Goal: Task Accomplishment & Management: Use online tool/utility

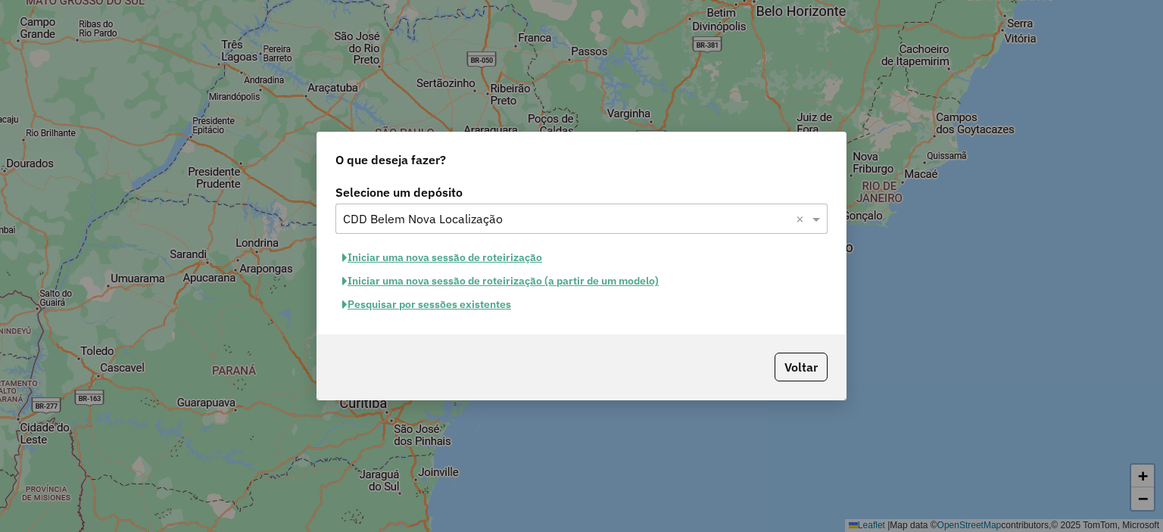
click at [500, 215] on input "text" at bounding box center [566, 219] width 447 height 18
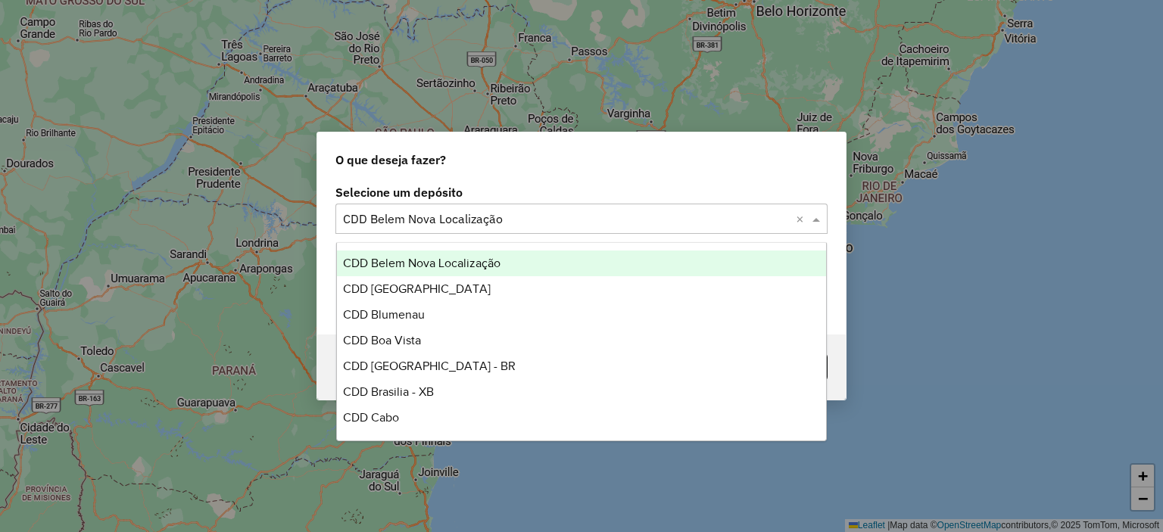
scroll to position [2601, 0]
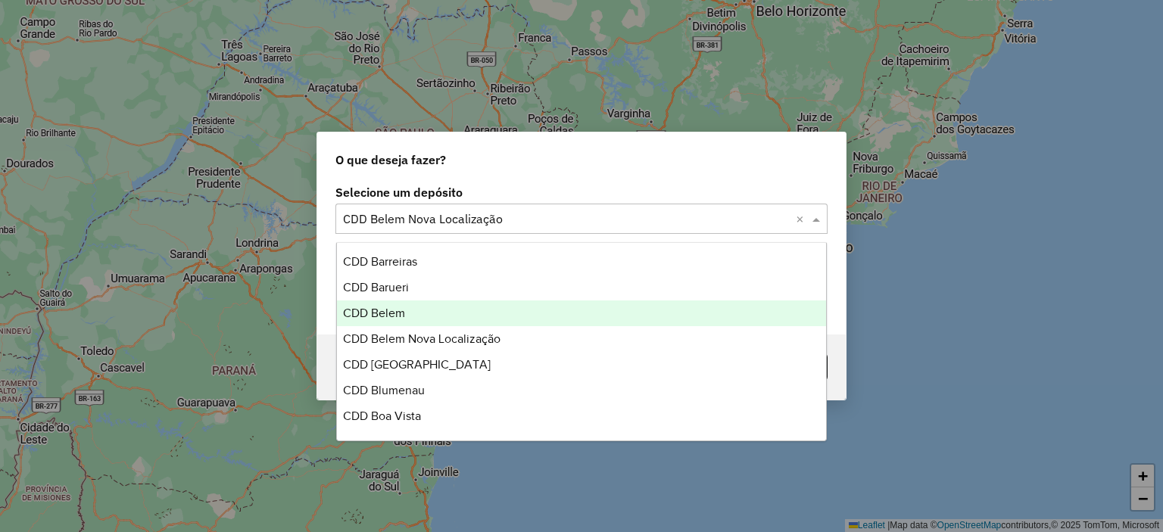
click at [493, 304] on div "CDD Belem" at bounding box center [582, 314] width 490 height 26
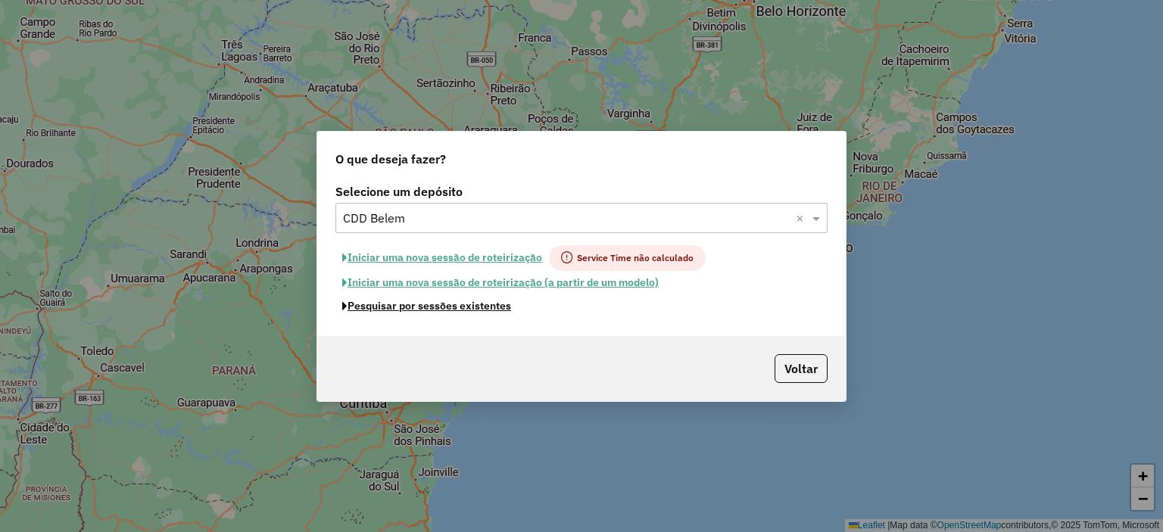
click at [456, 304] on button "Pesquisar por sessões existentes" at bounding box center [426, 305] width 182 height 23
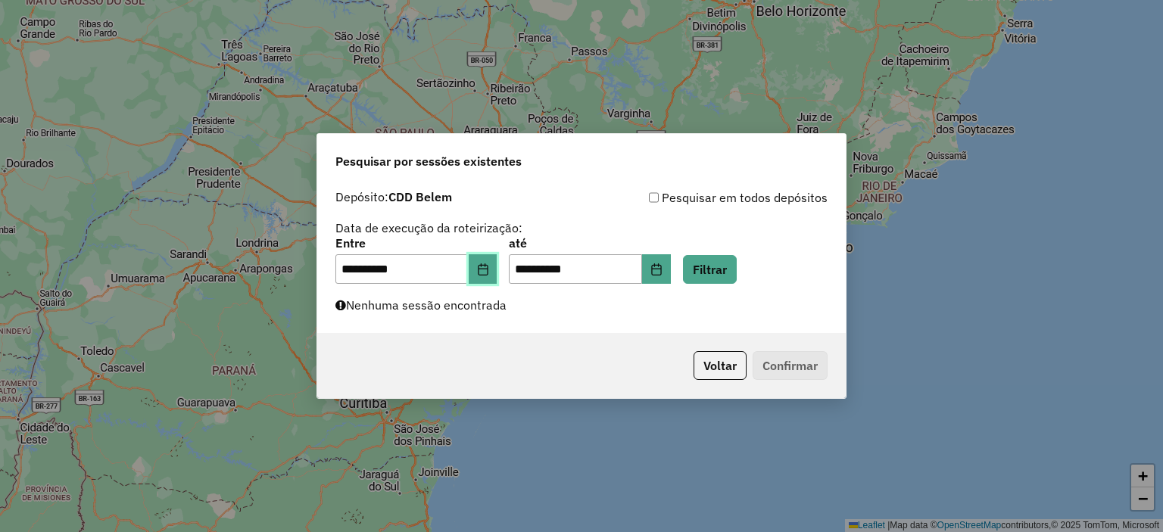
click at [497, 263] on button "Choose Date" at bounding box center [483, 269] width 29 height 30
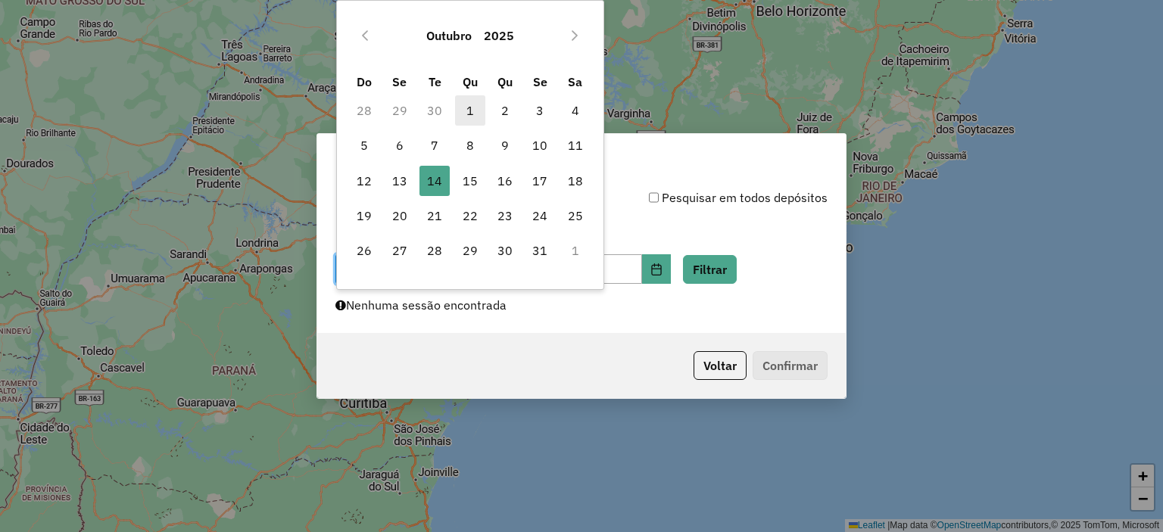
drag, startPoint x: 478, startPoint y: 114, endPoint x: 484, endPoint y: 128, distance: 14.6
click at [480, 114] on span "1" at bounding box center [470, 110] width 30 height 30
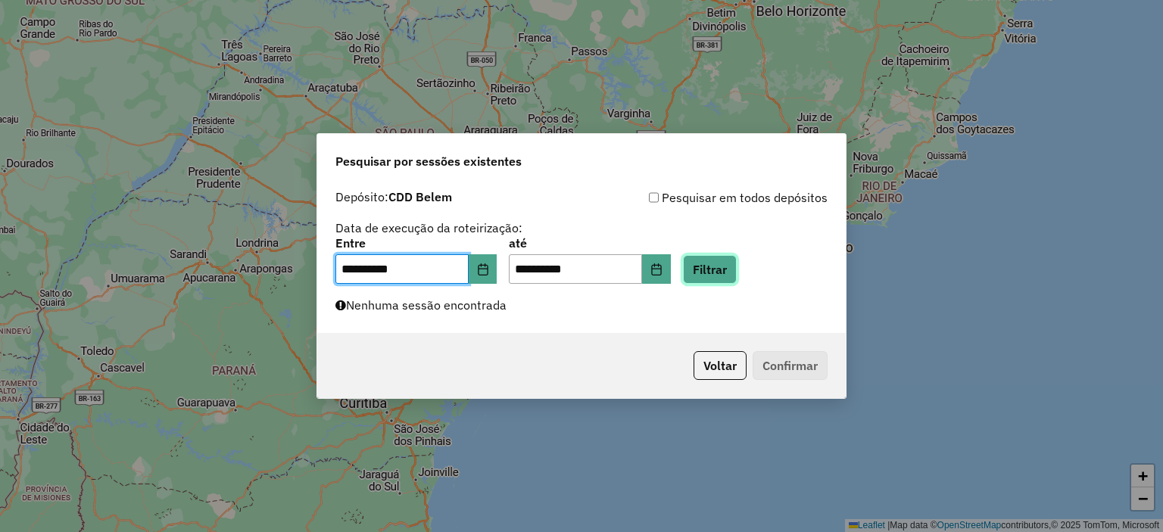
click at [732, 262] on button "Filtrar" at bounding box center [710, 269] width 54 height 29
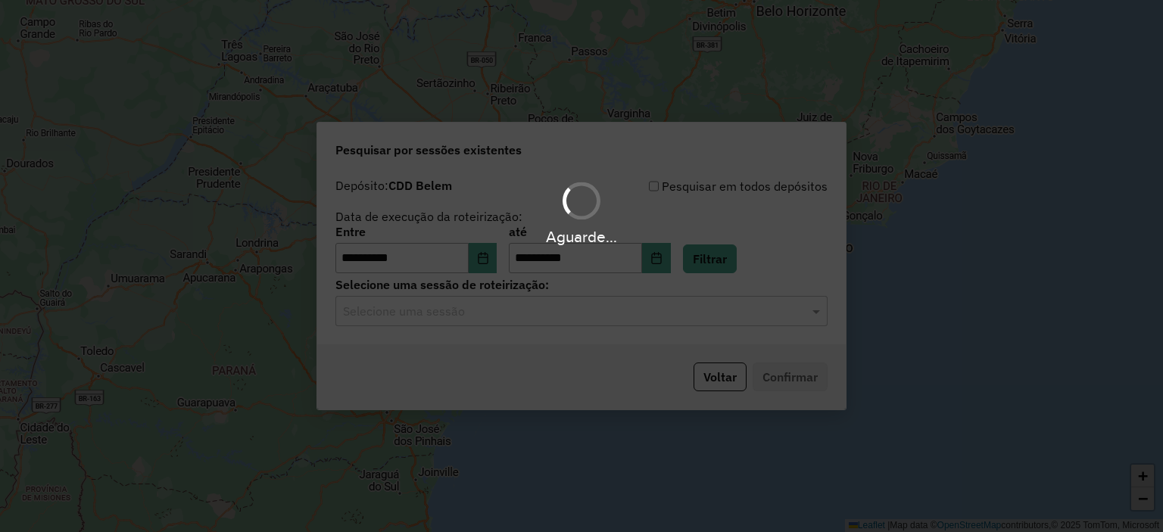
click at [479, 310] on hb-app "**********" at bounding box center [581, 266] width 1163 height 532
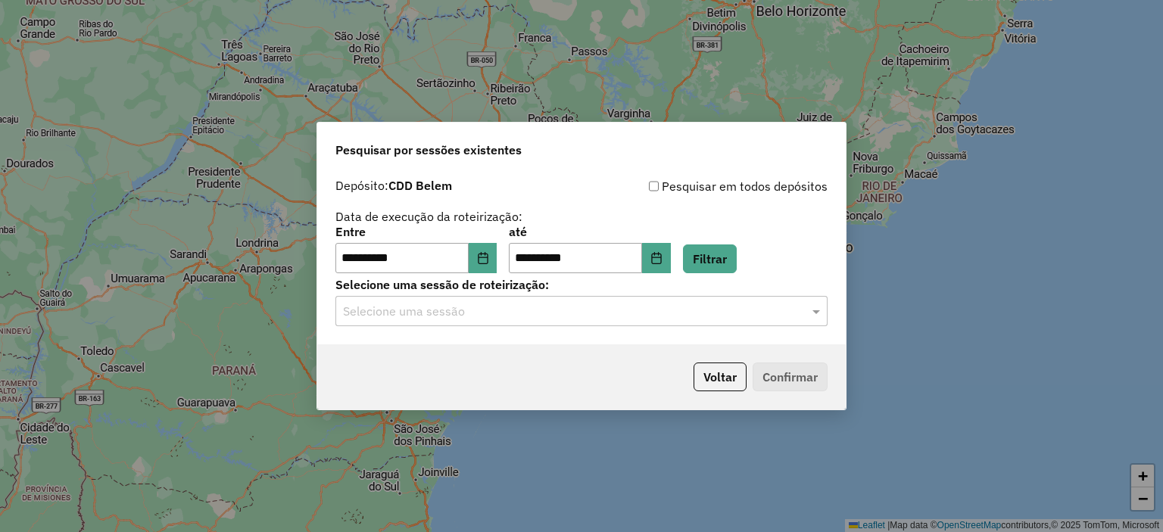
click at [497, 323] on div "Selecione uma sessão" at bounding box center [581, 311] width 492 height 30
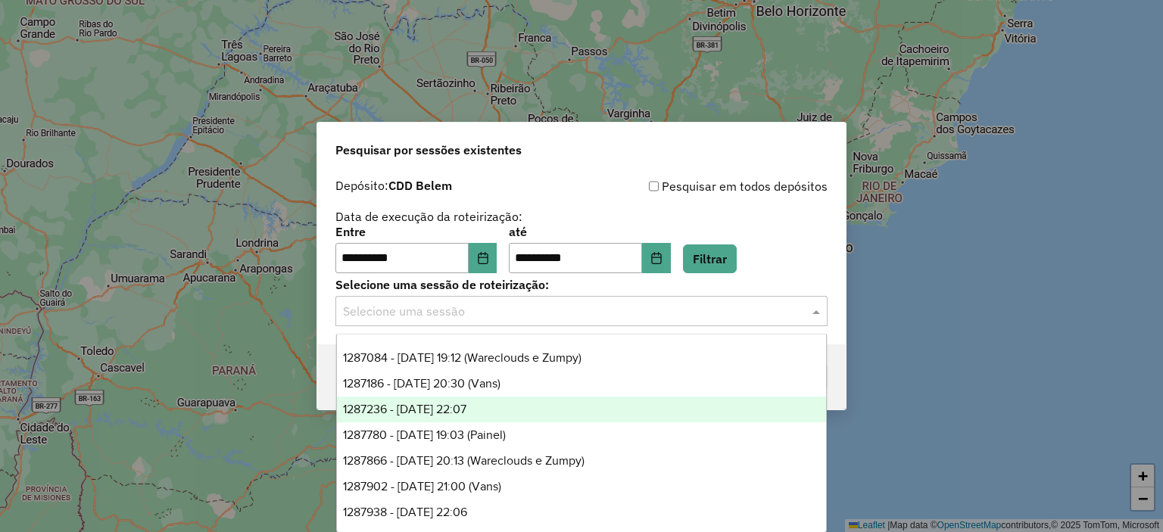
scroll to position [303, 0]
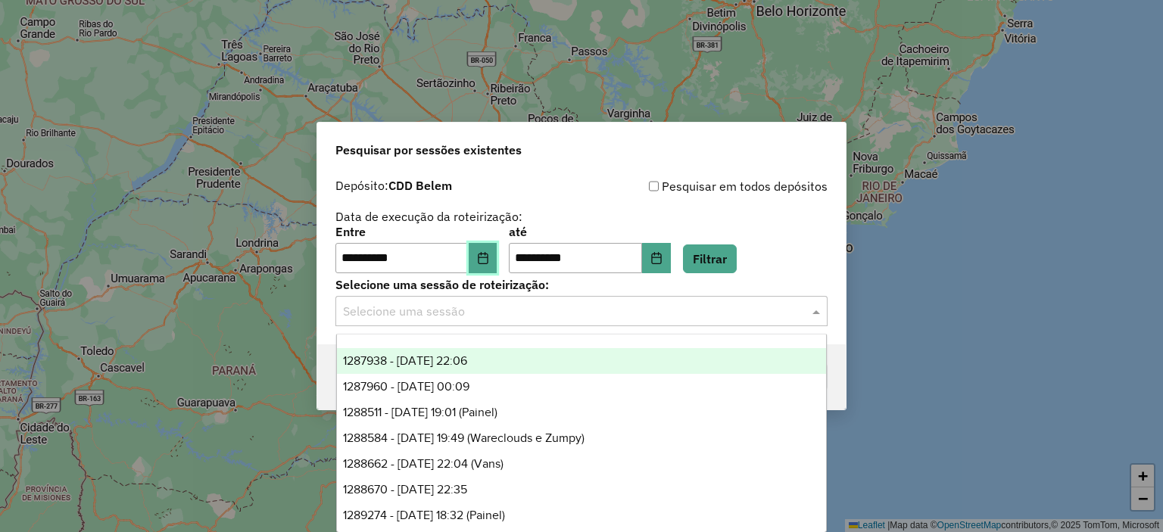
click at [481, 252] on button "Choose Date" at bounding box center [483, 258] width 29 height 30
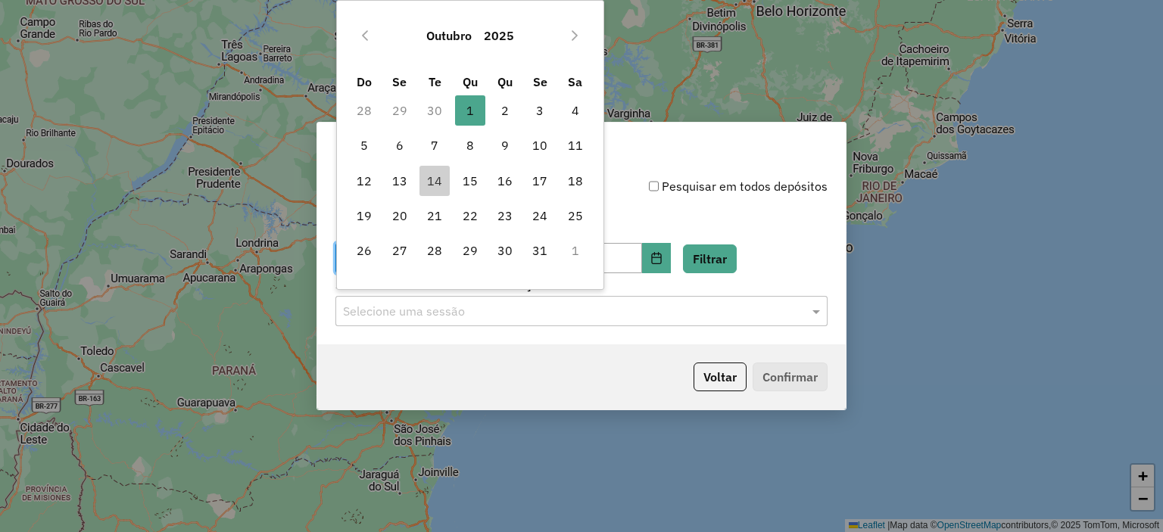
drag, startPoint x: 404, startPoint y: 144, endPoint x: 573, endPoint y: 239, distance: 194.6
click at [405, 145] on span "6" at bounding box center [400, 145] width 30 height 30
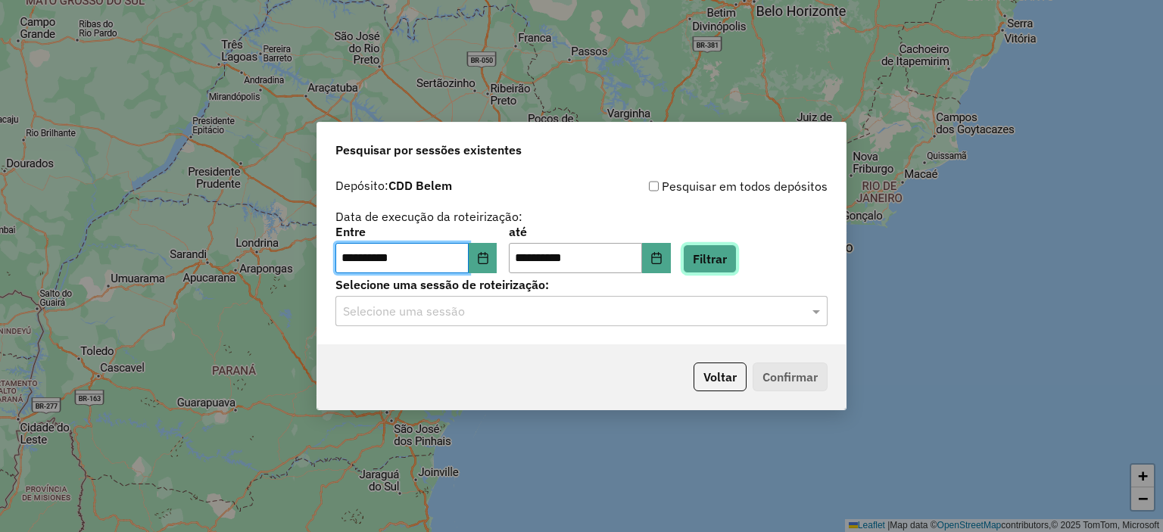
click at [721, 260] on button "Filtrar" at bounding box center [710, 259] width 54 height 29
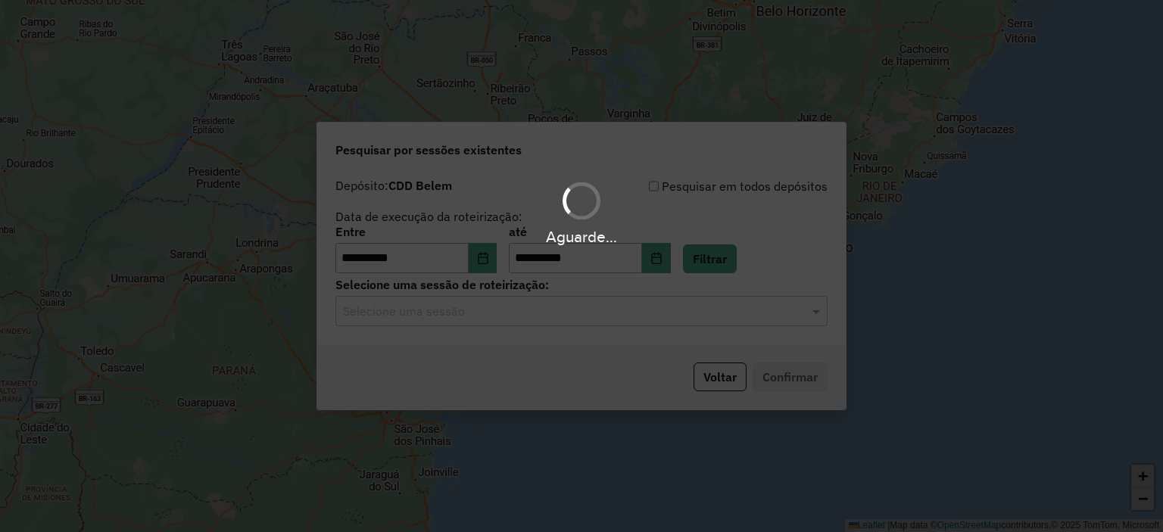
click at [567, 317] on input "text" at bounding box center [566, 312] width 447 height 18
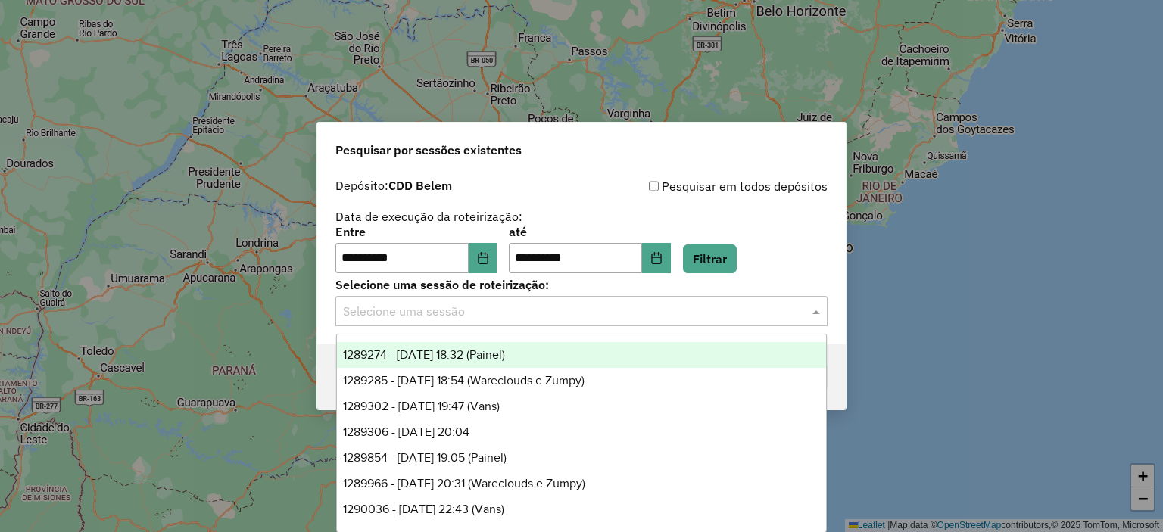
click at [567, 317] on input "text" at bounding box center [566, 312] width 447 height 18
click at [606, 356] on div "1289274 - 06/10/2025 18:32 (Painel)" at bounding box center [582, 355] width 490 height 26
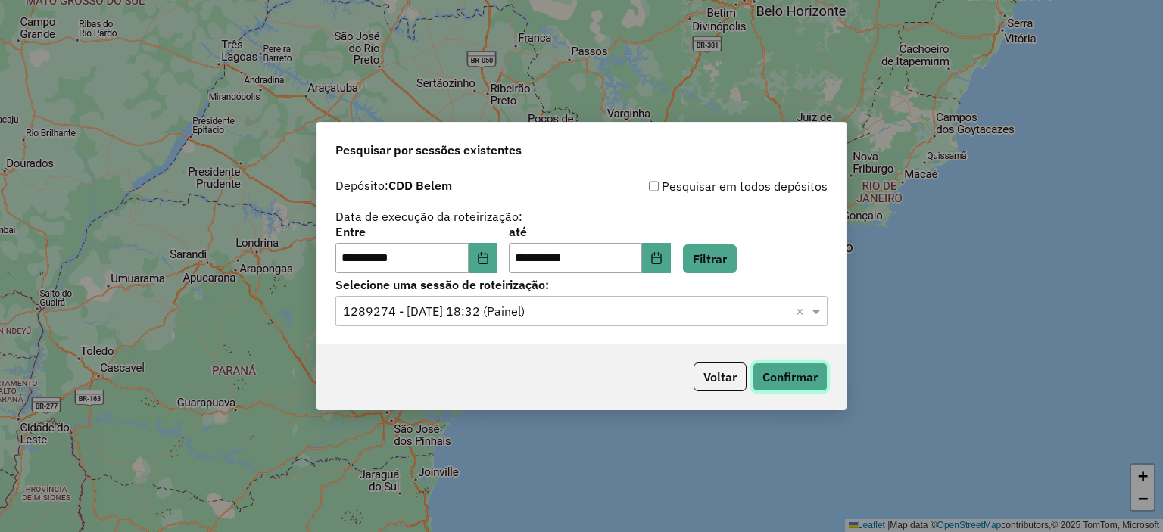
click at [765, 375] on button "Confirmar" at bounding box center [790, 377] width 75 height 29
click at [566, 316] on input "text" at bounding box center [566, 312] width 447 height 18
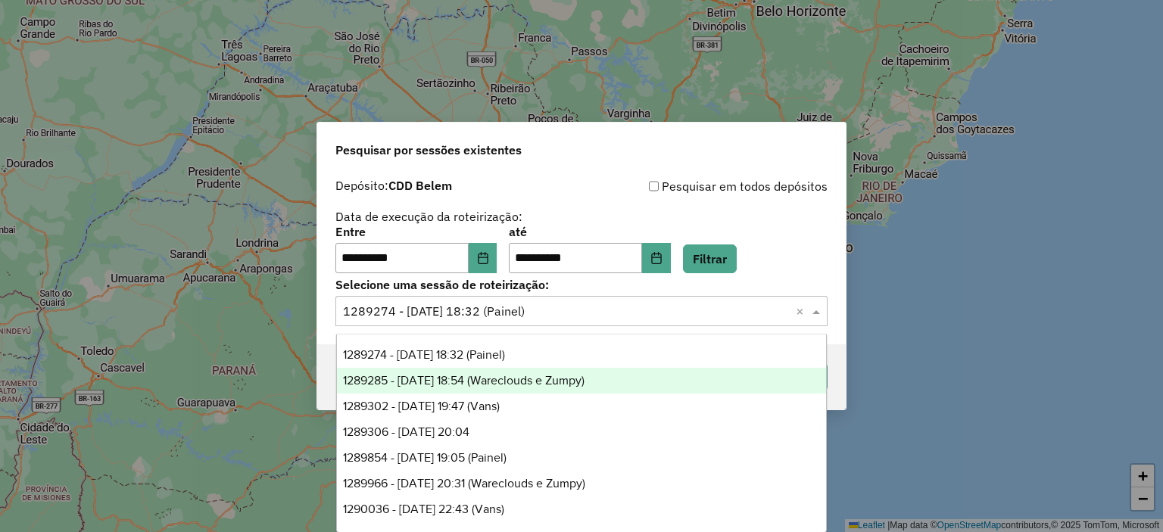
click at [575, 378] on span "1289285 - 06/10/2025 18:54 (Wareclouds e Zumpy)" at bounding box center [463, 380] width 241 height 13
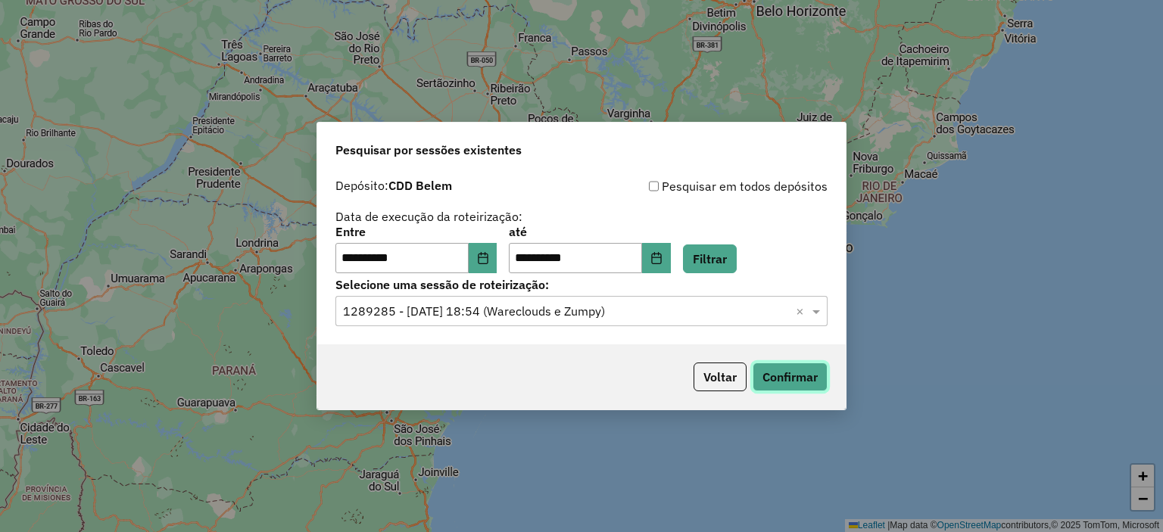
click at [778, 379] on button "Confirmar" at bounding box center [790, 377] width 75 height 29
click at [566, 319] on input "text" at bounding box center [566, 312] width 447 height 18
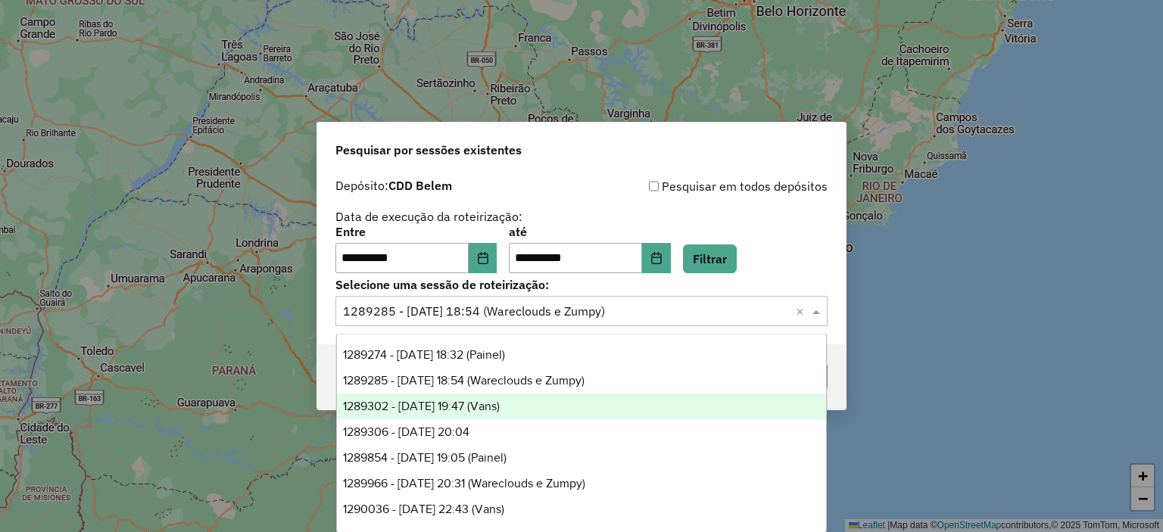
drag, startPoint x: 562, startPoint y: 408, endPoint x: 778, endPoint y: 387, distance: 216.8
click at [564, 408] on div "1289302 - 06/10/2025 19:47 (Vans)" at bounding box center [582, 407] width 490 height 26
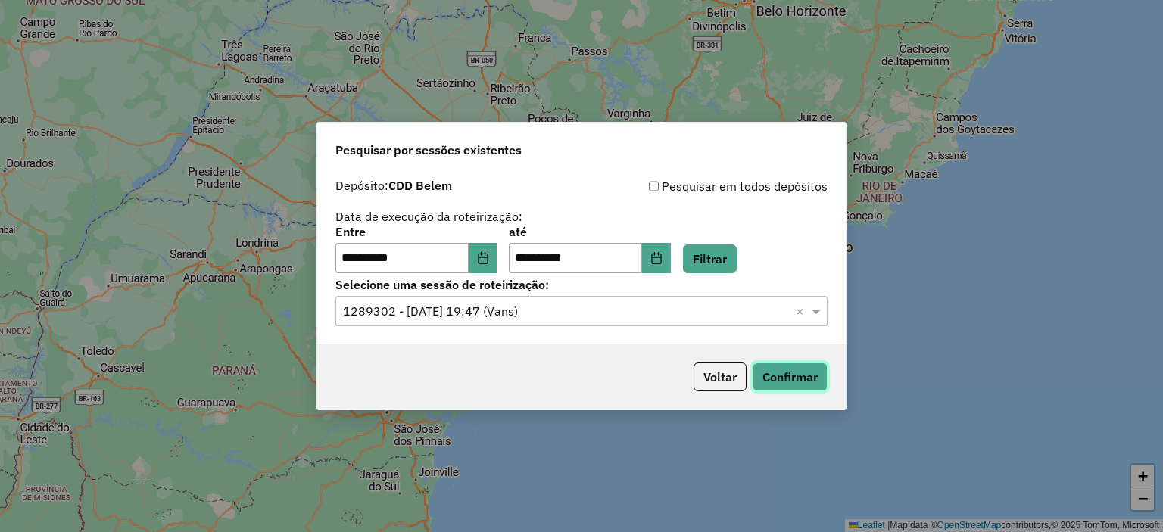
click at [796, 387] on button "Confirmar" at bounding box center [790, 377] width 75 height 29
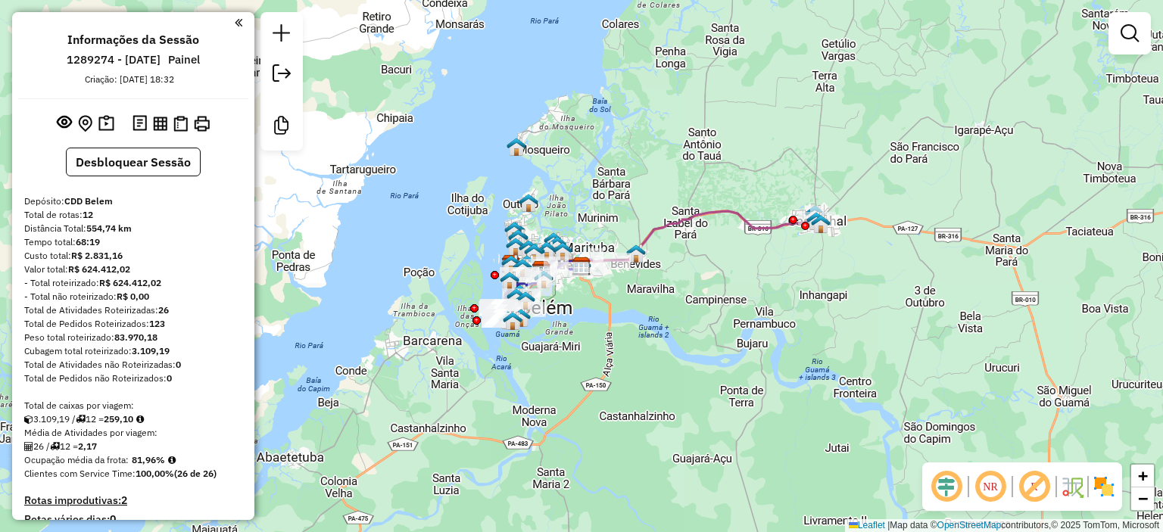
click at [1108, 487] on img at bounding box center [1104, 487] width 24 height 24
click at [766, 132] on div "Janela de atendimento Grade de atendimento Capacidade Transportadoras Veículos …" at bounding box center [581, 266] width 1163 height 532
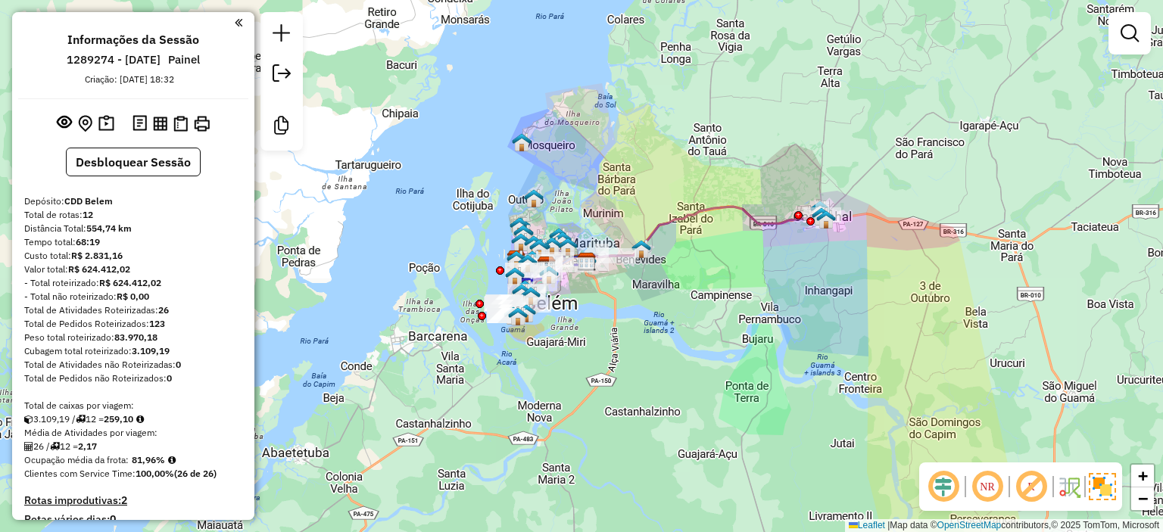
click at [755, 337] on div "Janela de atendimento Grade de atendimento Capacidade Transportadoras Veículos …" at bounding box center [581, 266] width 1163 height 532
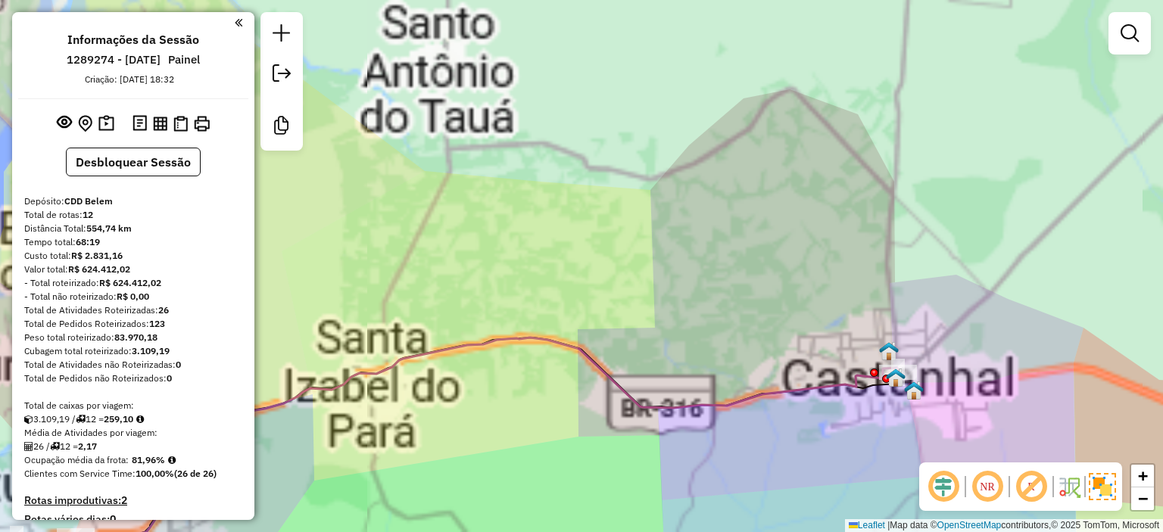
click at [785, 341] on div "Janela de atendimento Grade de atendimento Capacidade Transportadoras Veículos …" at bounding box center [581, 266] width 1163 height 532
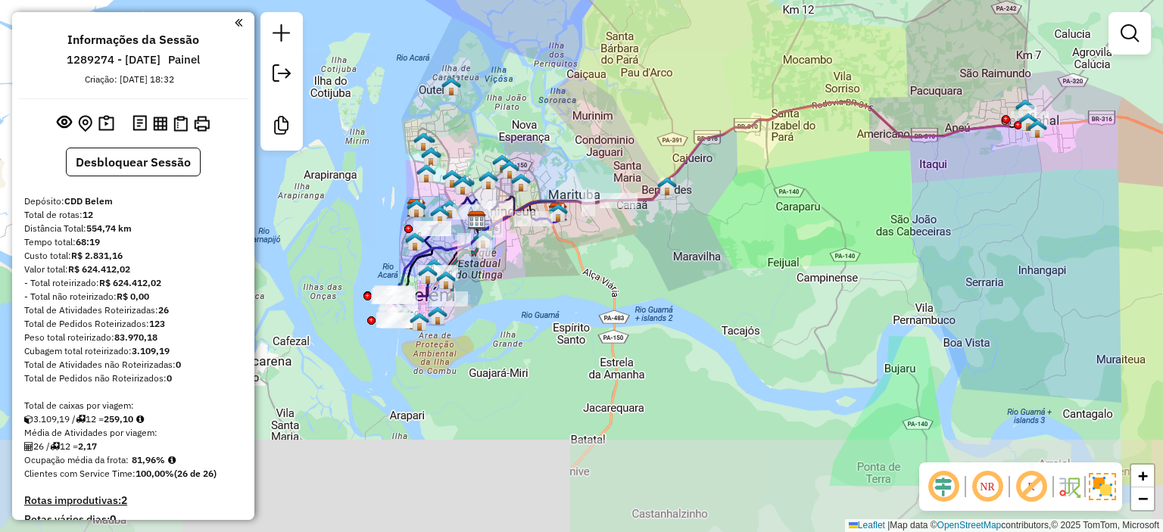
drag, startPoint x: 572, startPoint y: 393, endPoint x: 591, endPoint y: 284, distance: 110.8
click at [591, 284] on div "Janela de atendimento Grade de atendimento Capacidade Transportadoras Veículos …" at bounding box center [581, 266] width 1163 height 532
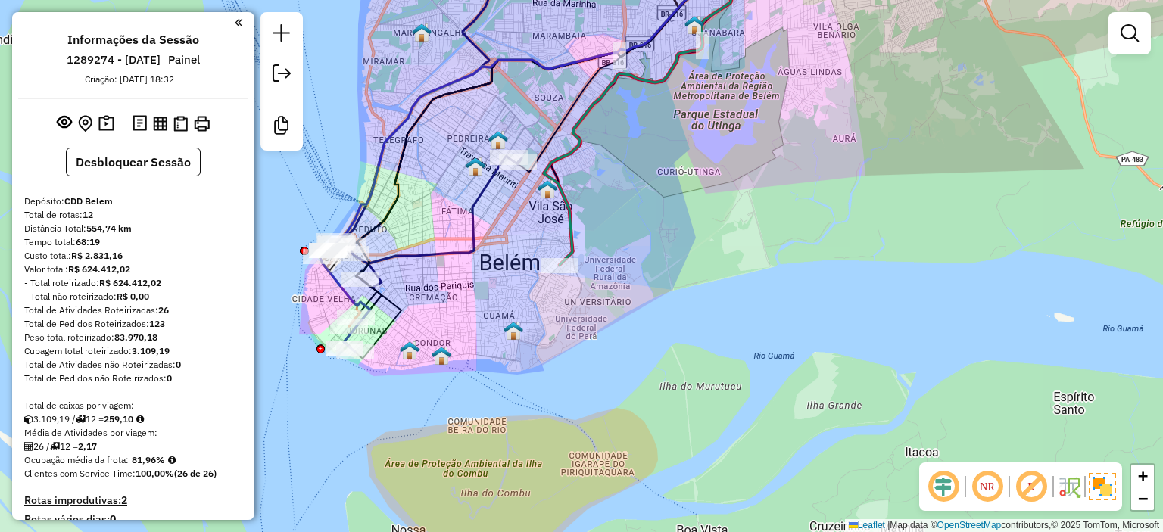
drag, startPoint x: 609, startPoint y: 235, endPoint x: 654, endPoint y: 246, distance: 46.6
click at [654, 246] on div "Janela de atendimento Grade de atendimento Capacidade Transportadoras Veículos …" at bounding box center [581, 266] width 1163 height 532
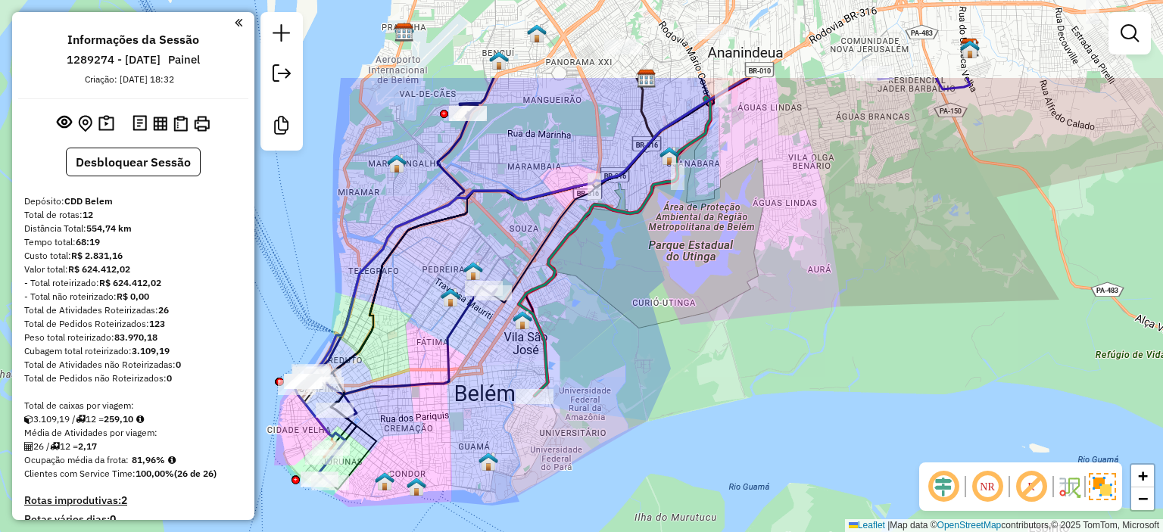
drag, startPoint x: 629, startPoint y: 377, endPoint x: 600, endPoint y: 469, distance: 97.0
click at [600, 469] on div "Janela de atendimento Grade de atendimento Capacidade Transportadoras Veículos …" at bounding box center [581, 266] width 1163 height 532
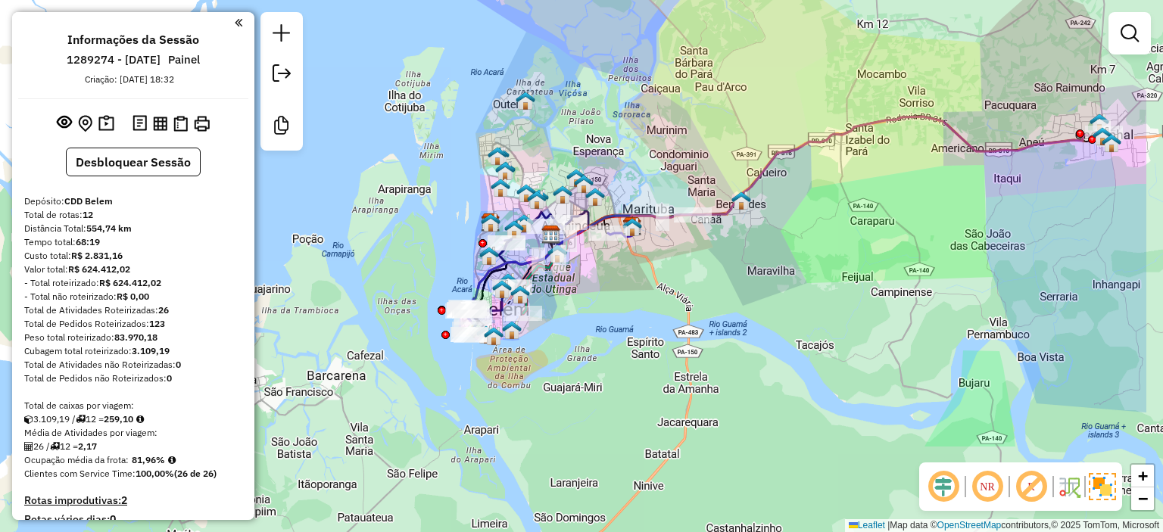
drag, startPoint x: 780, startPoint y: 460, endPoint x: 662, endPoint y: 311, distance: 189.2
click at [657, 307] on div "Janela de atendimento Grade de atendimento Capacidade Transportadoras Veículos …" at bounding box center [581, 266] width 1163 height 532
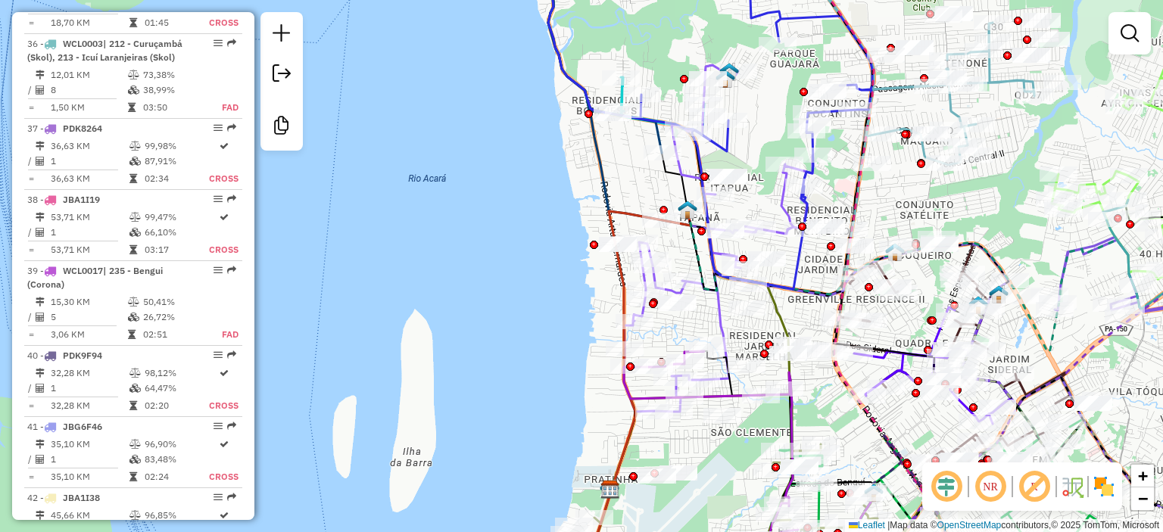
scroll to position [4440, 0]
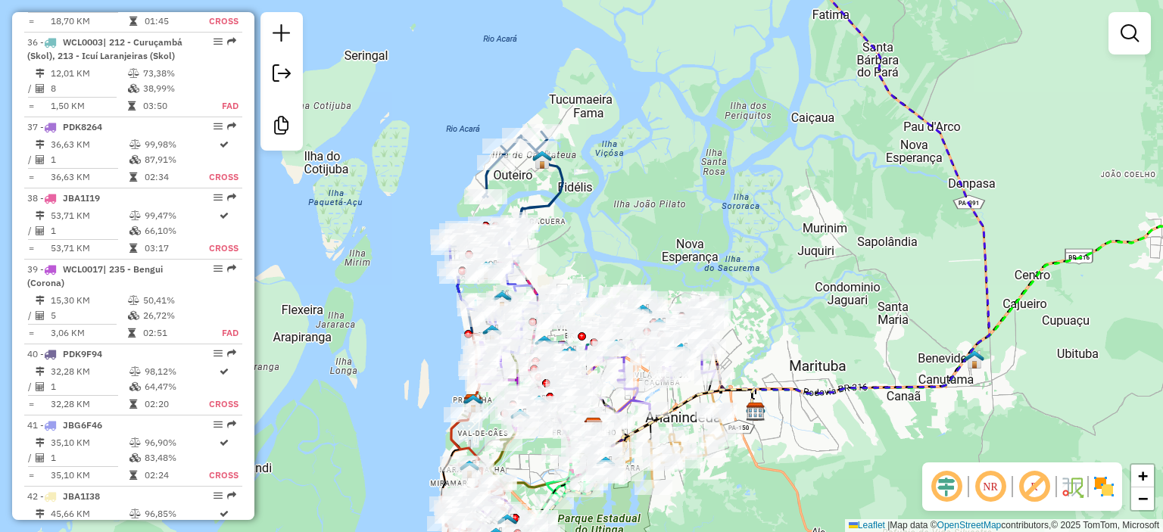
click at [1107, 478] on img at bounding box center [1104, 487] width 24 height 24
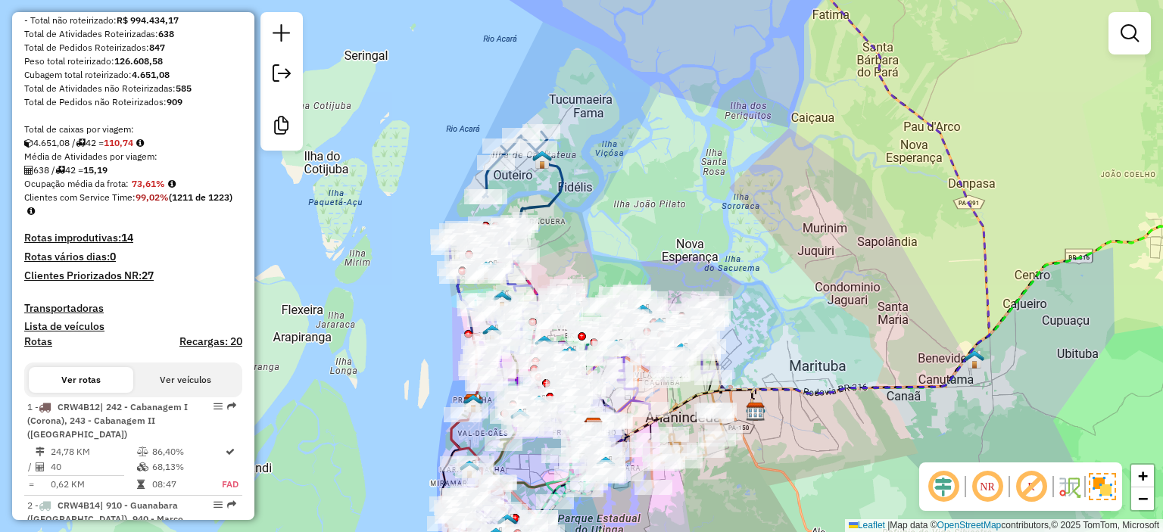
scroll to position [0, 0]
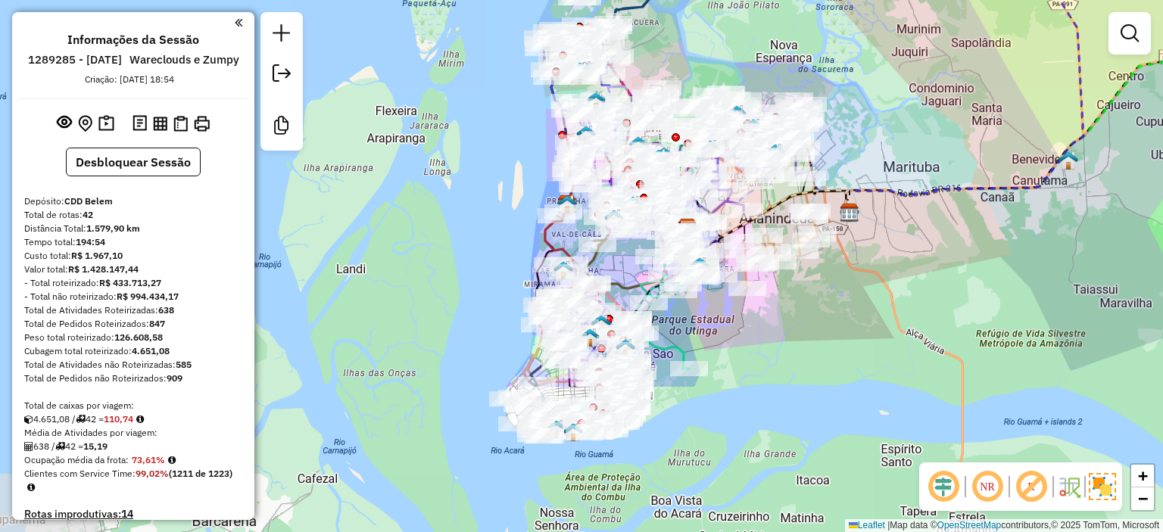
drag, startPoint x: 306, startPoint y: 245, endPoint x: 400, endPoint y: 46, distance: 220.1
click at [400, 46] on div "Janela de atendimento Grade de atendimento Capacidade Transportadoras Veículos …" at bounding box center [581, 266] width 1163 height 532
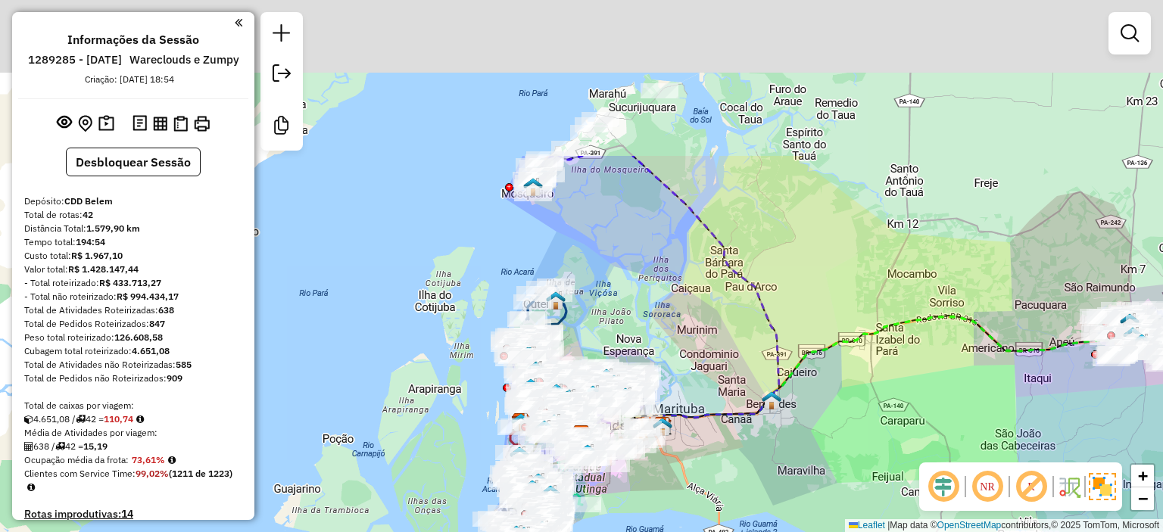
drag, startPoint x: 754, startPoint y: 263, endPoint x: 800, endPoint y: 475, distance: 216.9
click at [800, 475] on div "Janela de atendimento Grade de atendimento Capacidade Transportadoras Veículos …" at bounding box center [581, 266] width 1163 height 532
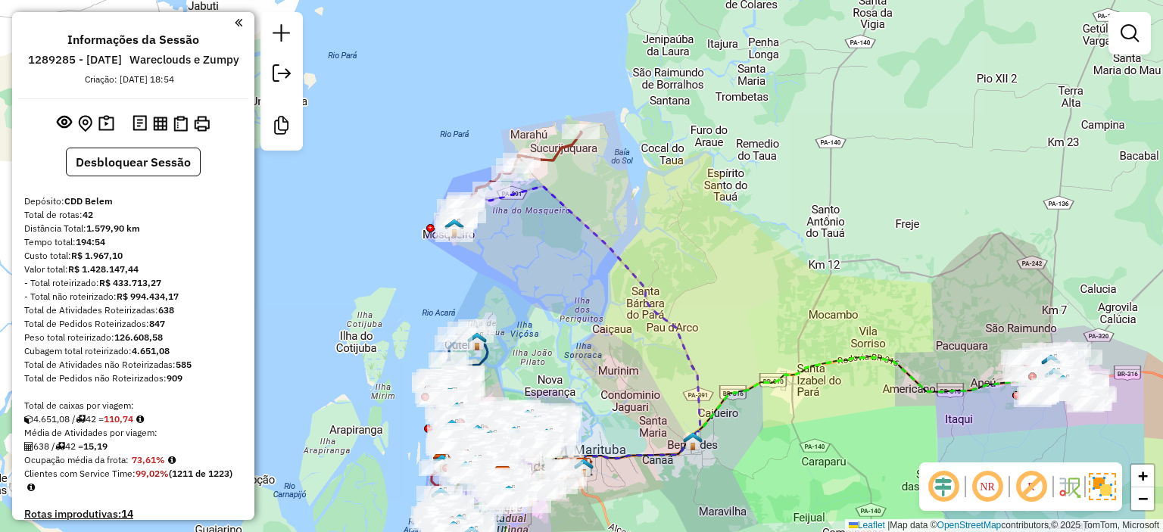
drag, startPoint x: 749, startPoint y: 248, endPoint x: 658, endPoint y: 264, distance: 93.1
click at [658, 264] on div "Janela de atendimento Grade de atendimento Capacidade Transportadoras Veículos …" at bounding box center [581, 266] width 1163 height 532
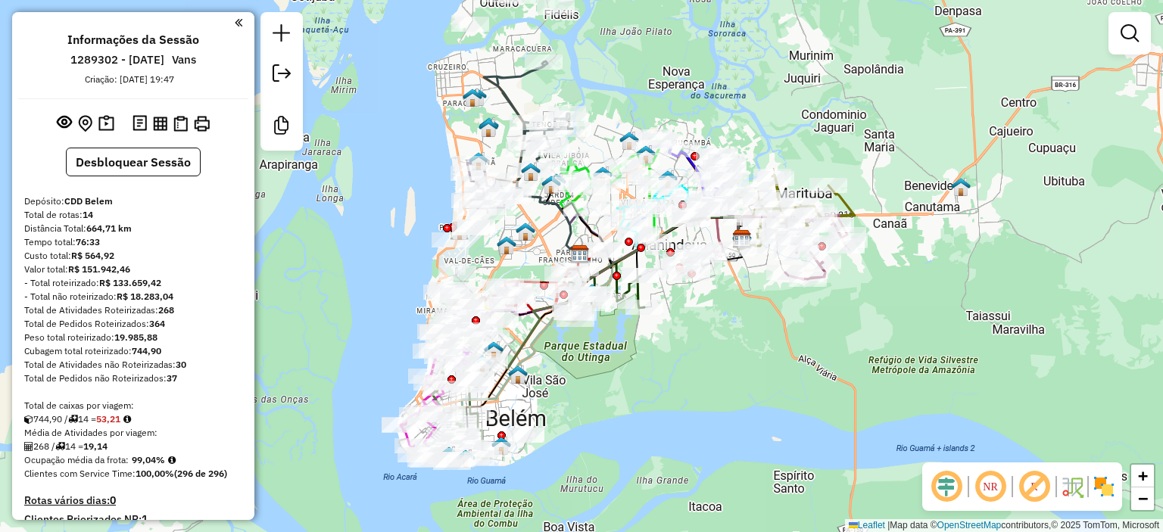
click at [1114, 477] on img at bounding box center [1104, 487] width 24 height 24
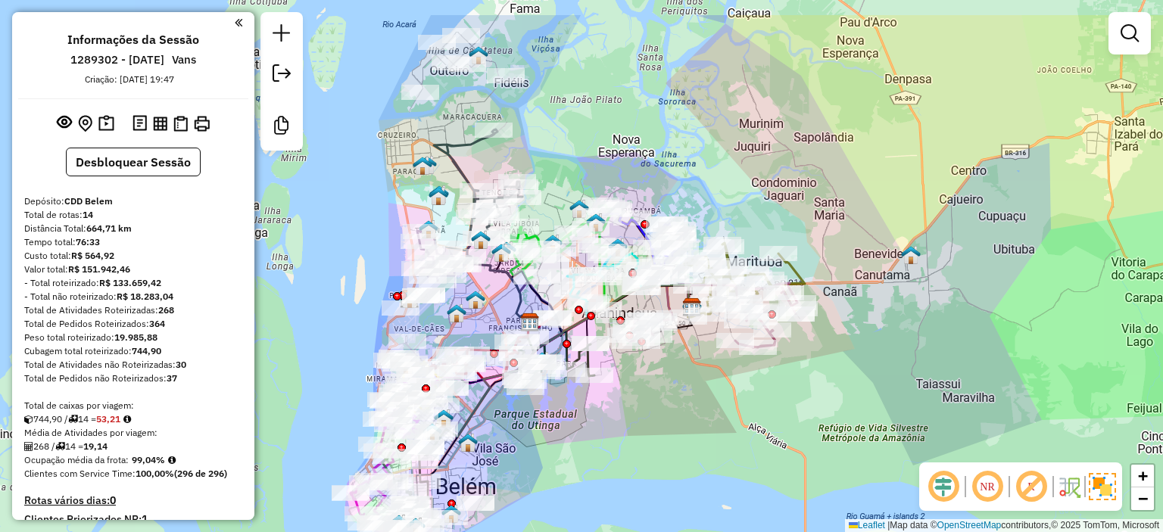
drag, startPoint x: 821, startPoint y: 404, endPoint x: 771, endPoint y: 472, distance: 84.5
click at [771, 472] on div "Janela de atendimento Grade de atendimento Capacidade Transportadoras Veículos …" at bounding box center [581, 266] width 1163 height 532
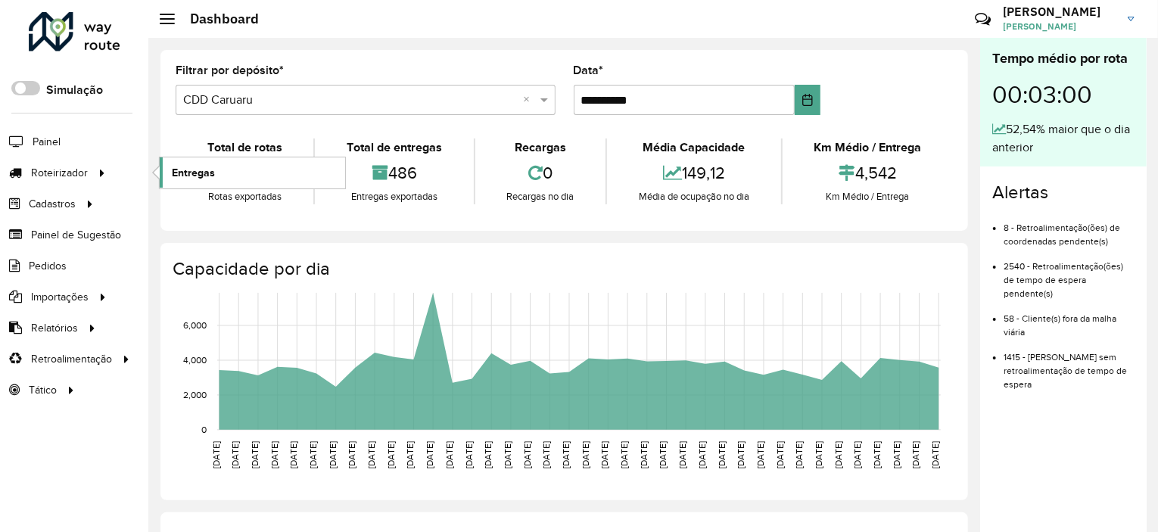
click at [232, 161] on link "Entregas" at bounding box center [252, 172] width 185 height 30
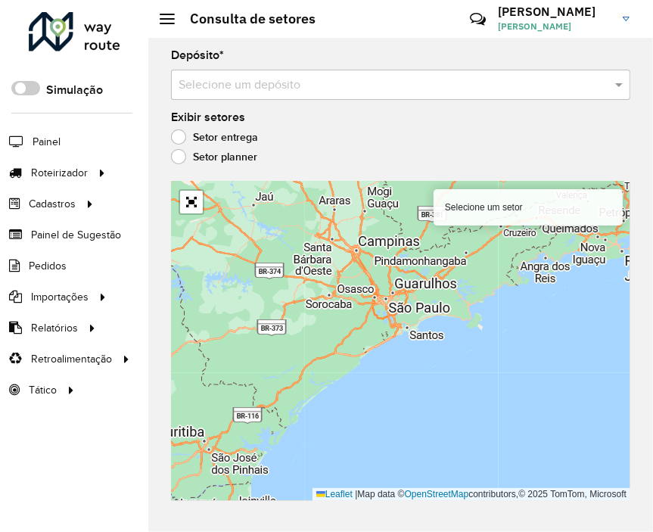
click at [126, 5] on div "Roteirizador AmbevTech Simulação Painel Roteirizador Entregas Cadastros Checkpo…" at bounding box center [74, 266] width 148 height 532
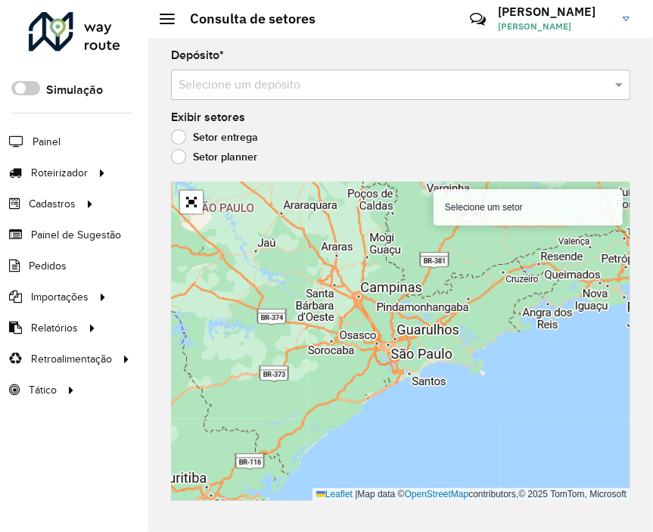
click at [295, 84] on input "text" at bounding box center [386, 85] width 414 height 18
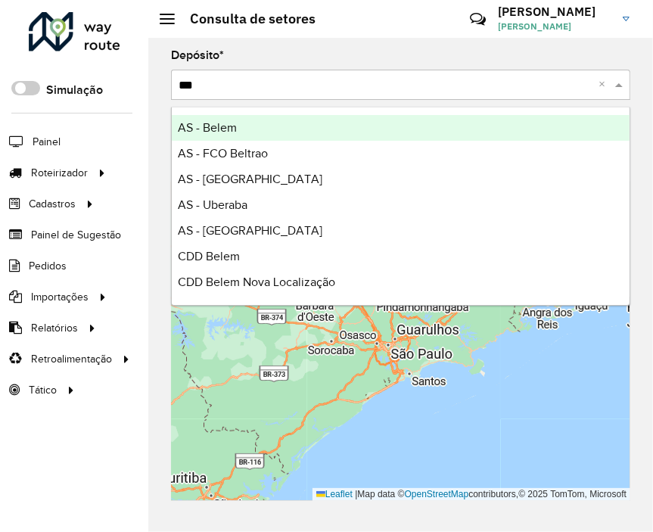
type input "****"
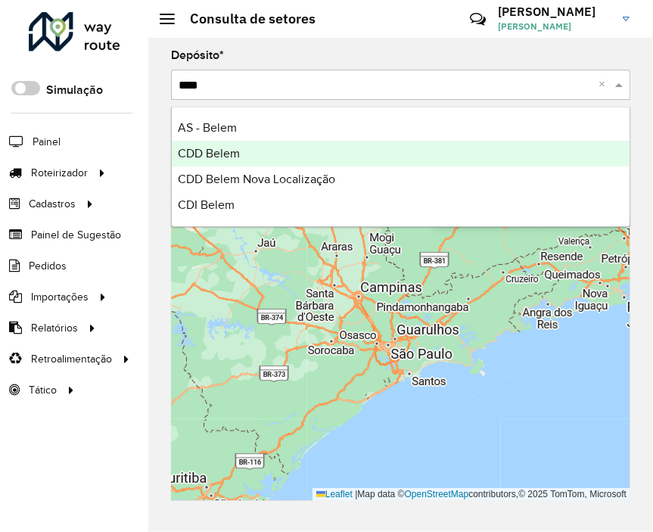
click at [301, 153] on div "CDD Belem" at bounding box center [401, 154] width 458 height 26
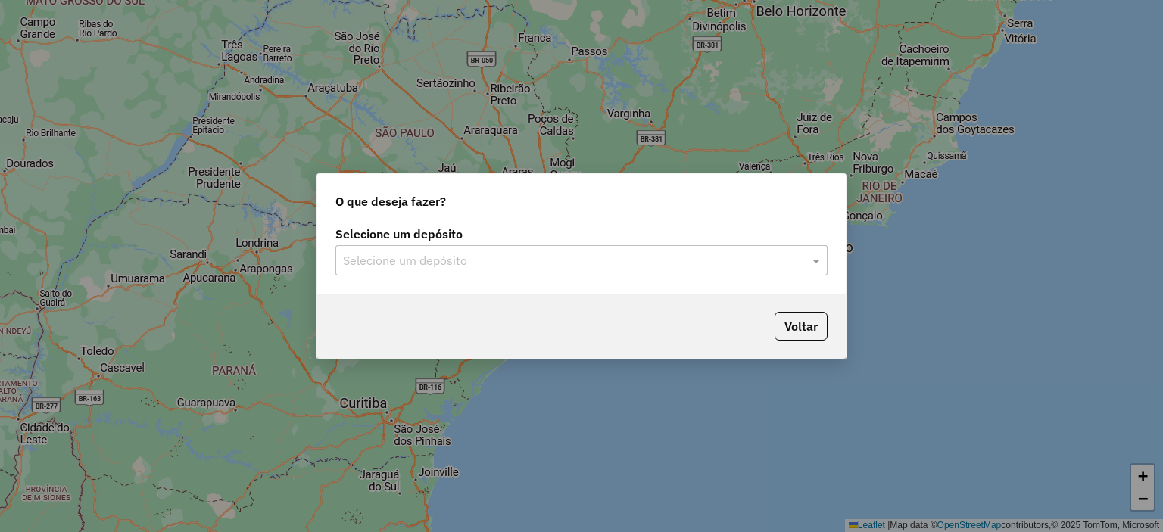
click at [391, 276] on div "Selecione um depósito Selecione um depósito" at bounding box center [581, 258] width 528 height 71
click at [395, 252] on input "text" at bounding box center [566, 261] width 447 height 18
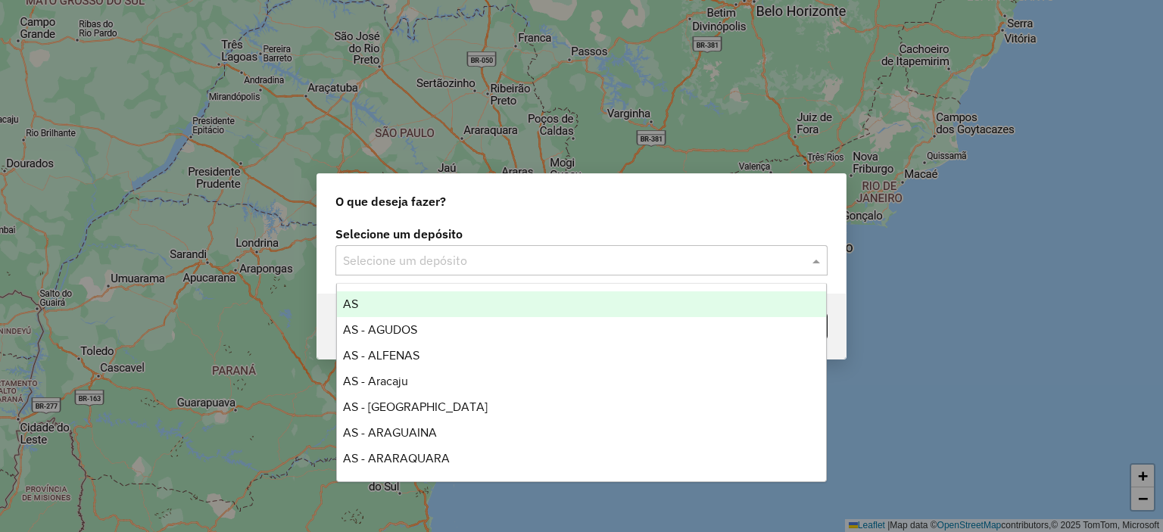
type input "*"
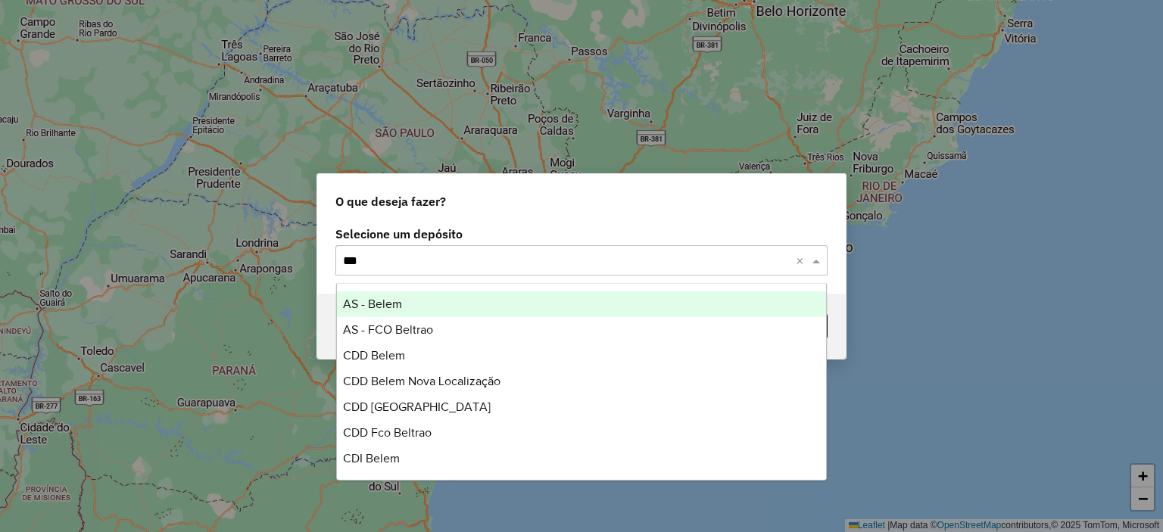
type input "****"
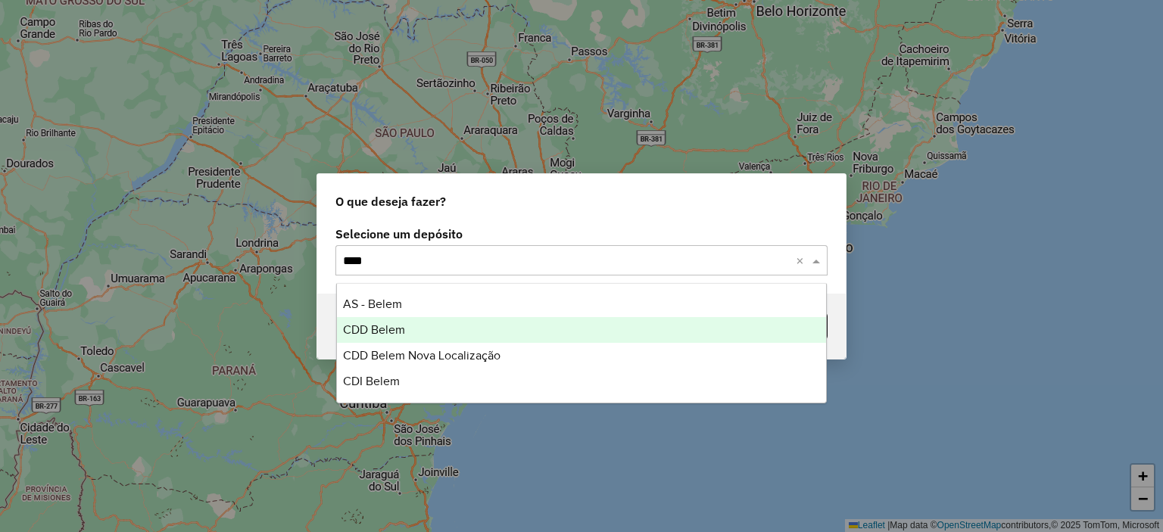
click at [393, 332] on span "CDD Belem" at bounding box center [374, 329] width 62 height 13
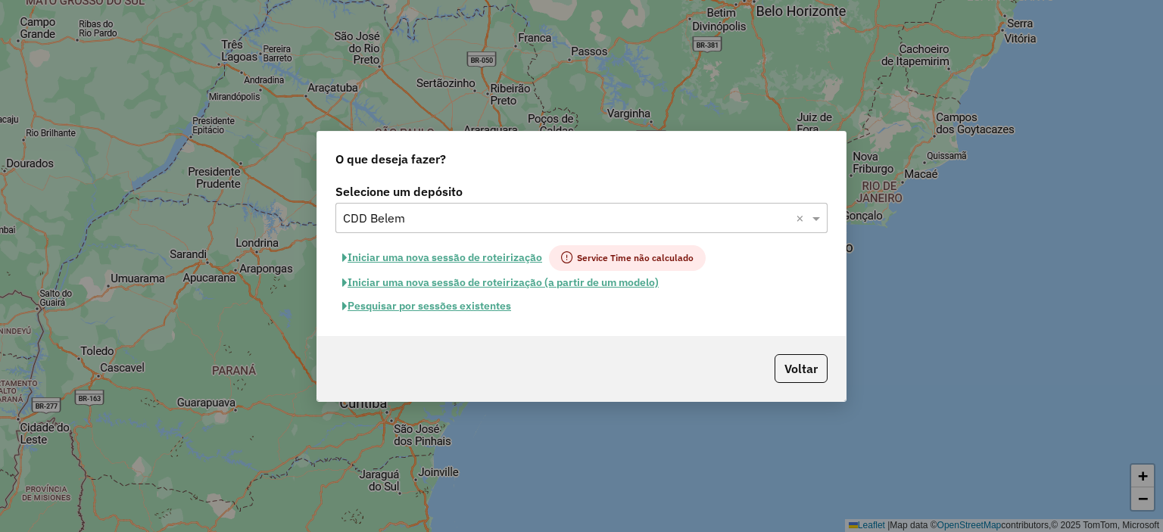
click at [463, 307] on button "Pesquisar por sessões existentes" at bounding box center [426, 305] width 182 height 23
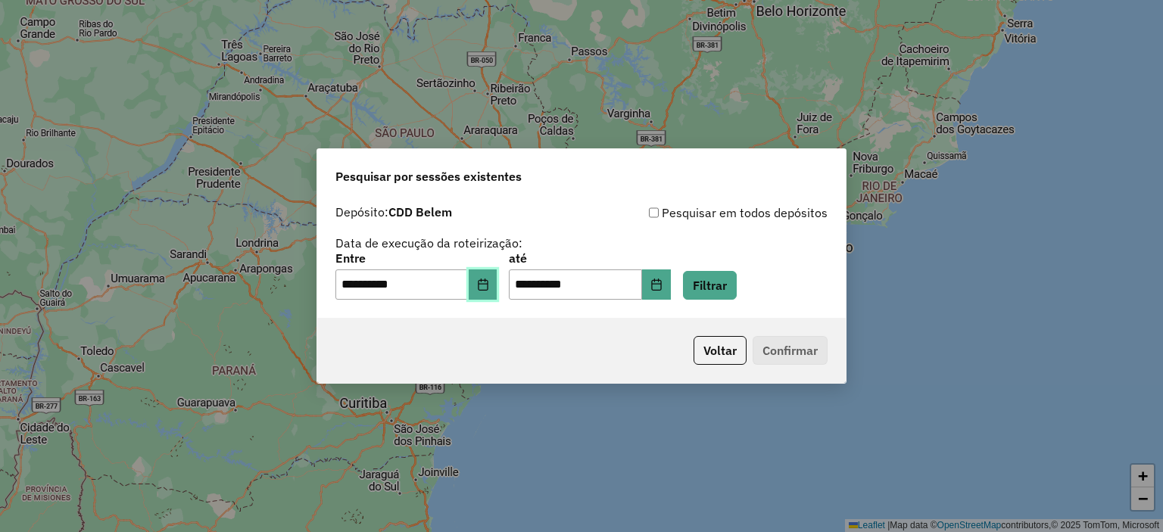
click at [483, 289] on button "Choose Date" at bounding box center [483, 285] width 29 height 30
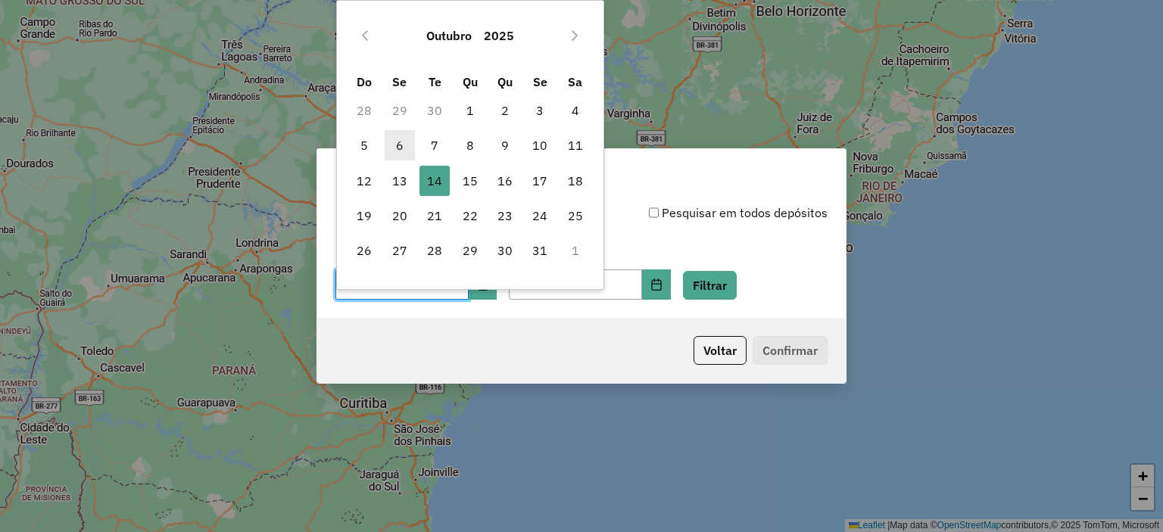
click at [392, 137] on span "6" at bounding box center [400, 145] width 30 height 30
type input "**********"
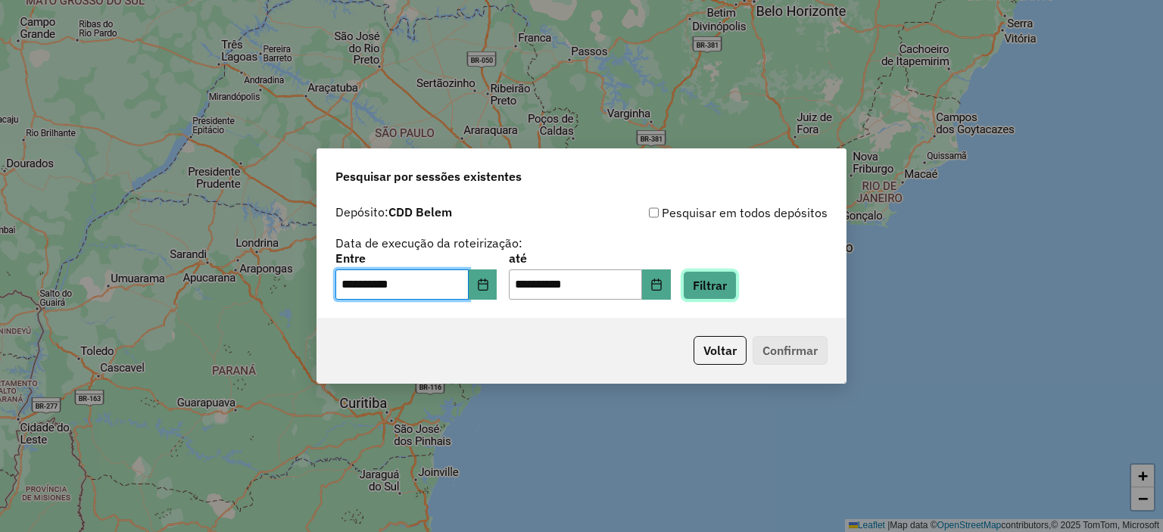
click at [727, 275] on button "Filtrar" at bounding box center [710, 285] width 54 height 29
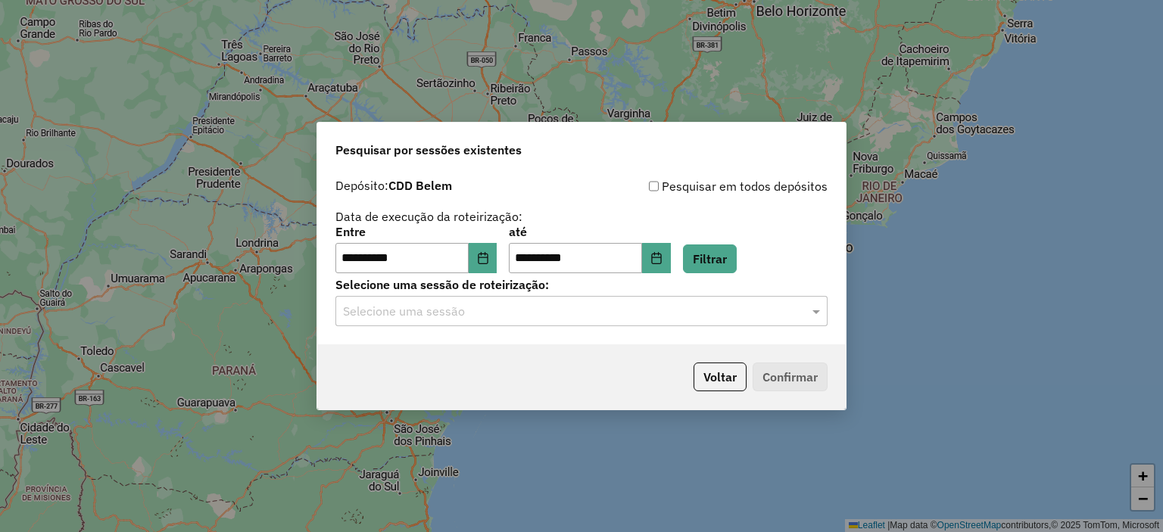
click at [544, 320] on input "text" at bounding box center [566, 312] width 447 height 18
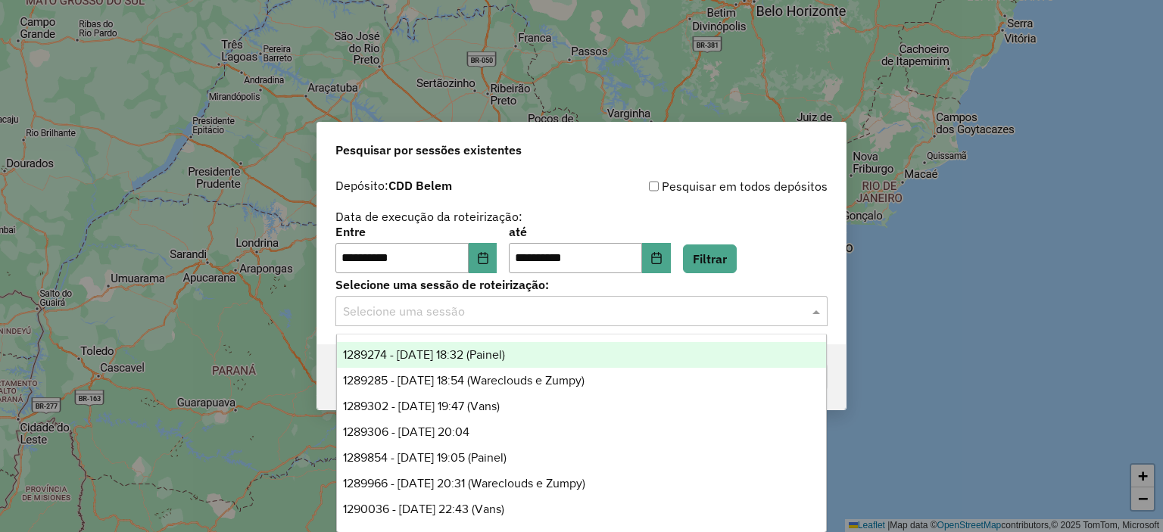
click at [505, 359] on span "1289274 - 06/10/2025 18:32 (Painel)" at bounding box center [424, 354] width 162 height 13
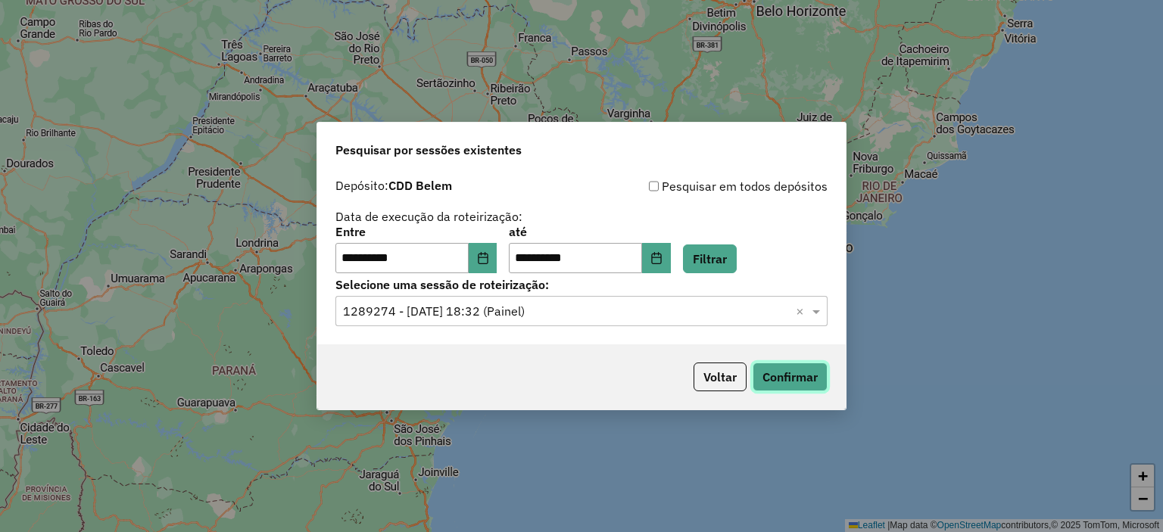
click at [800, 382] on button "Confirmar" at bounding box center [790, 377] width 75 height 29
click at [476, 304] on input "text" at bounding box center [566, 312] width 447 height 18
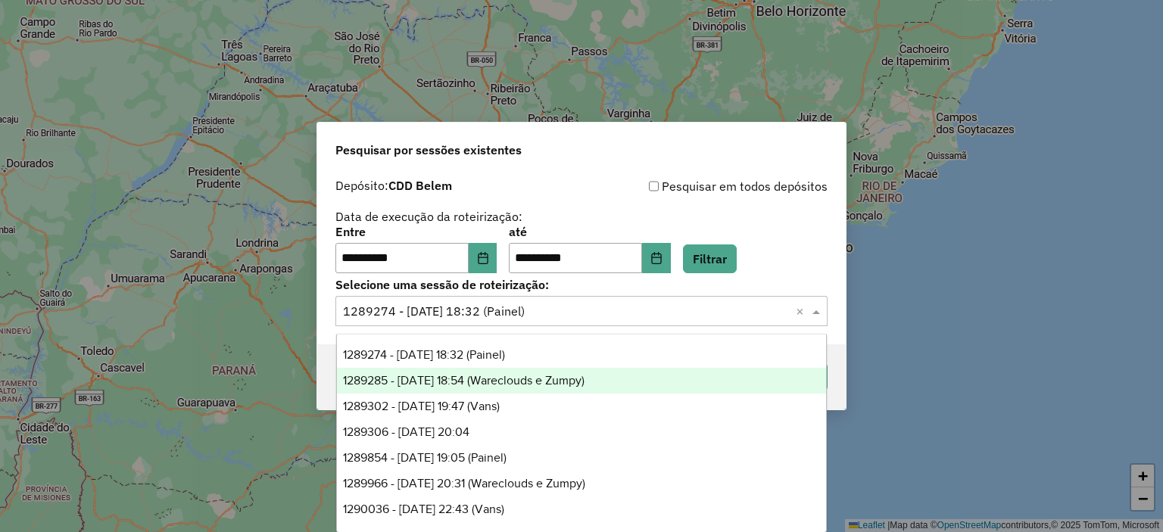
click at [555, 387] on span "1289285 - 06/10/2025 18:54 (Wareclouds e Zumpy)" at bounding box center [463, 380] width 241 height 13
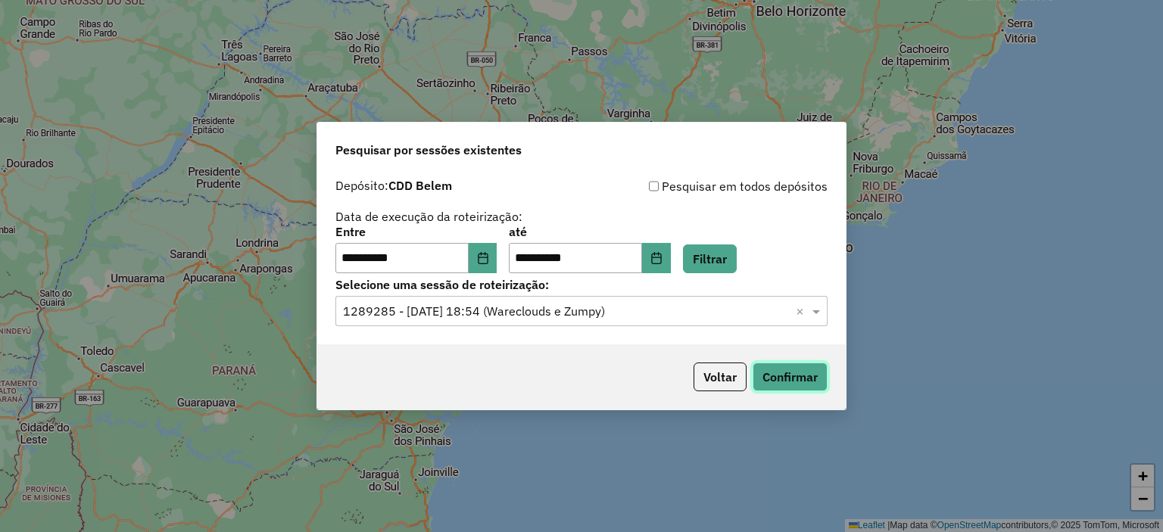
click at [787, 387] on button "Confirmar" at bounding box center [790, 377] width 75 height 29
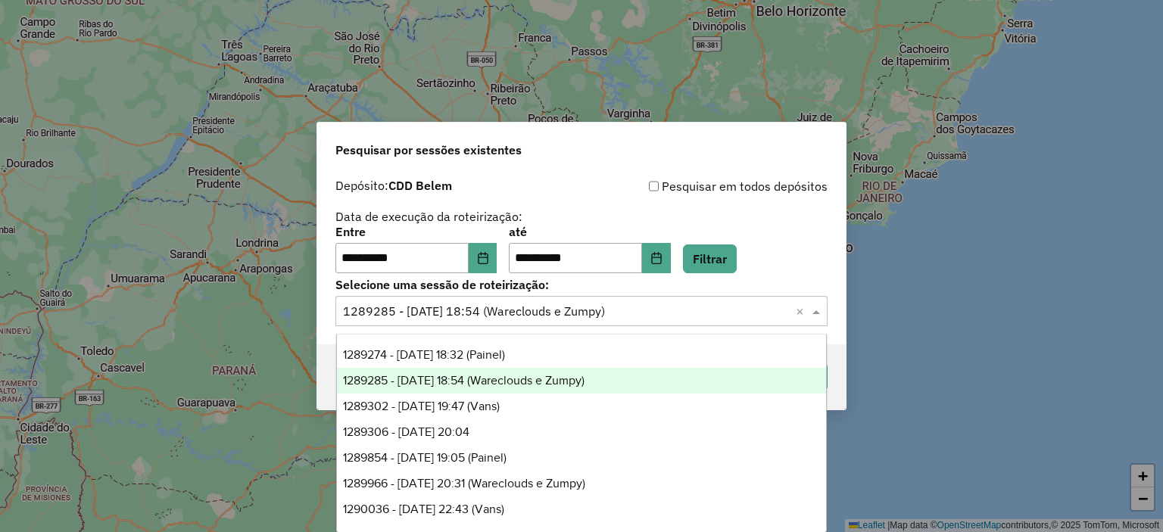
click at [556, 320] on input "text" at bounding box center [566, 312] width 447 height 18
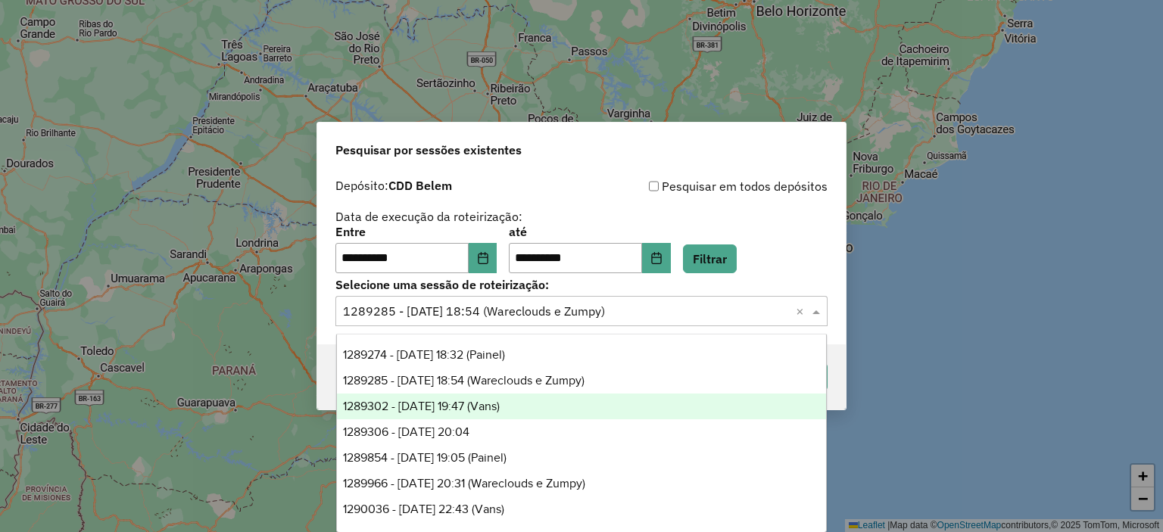
click at [575, 407] on div "1289302 - 06/10/2025 19:47 (Vans)" at bounding box center [582, 407] width 490 height 26
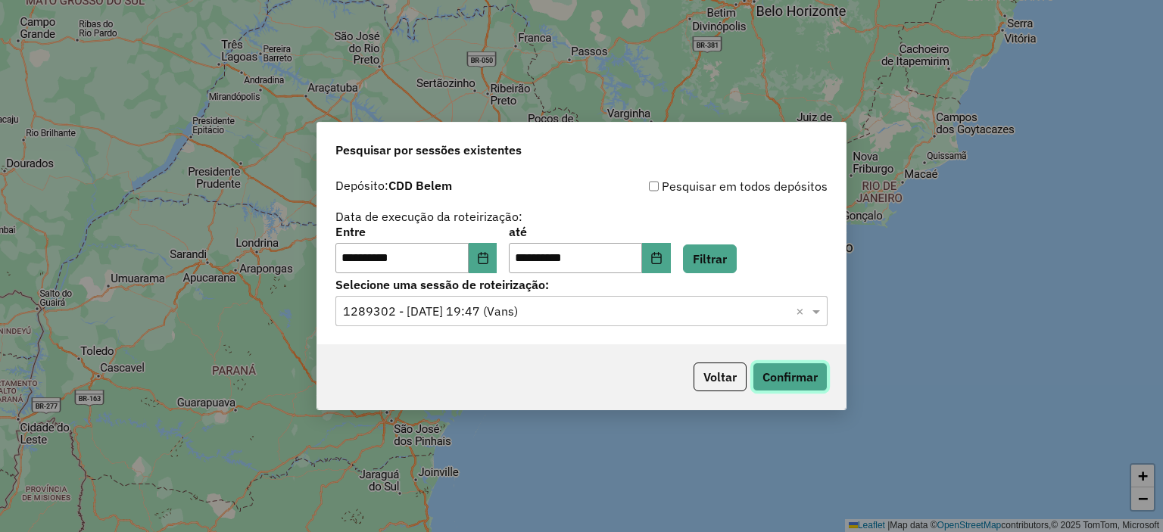
click at [811, 386] on button "Confirmar" at bounding box center [790, 377] width 75 height 29
click at [500, 311] on input "text" at bounding box center [566, 312] width 447 height 18
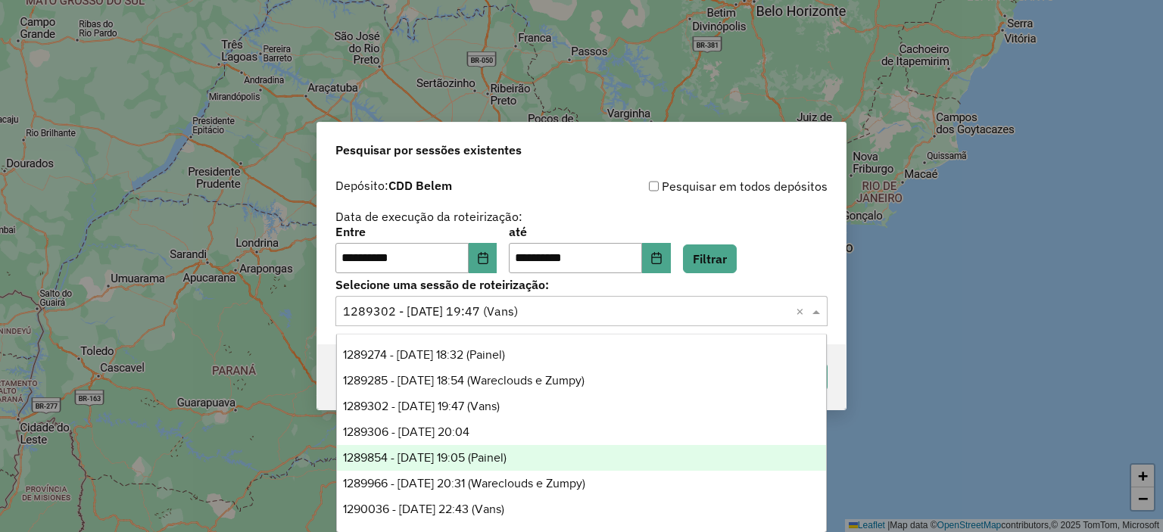
click at [506, 454] on span "1289854 - 07/10/2025 19:05 (Painel)" at bounding box center [425, 457] width 164 height 13
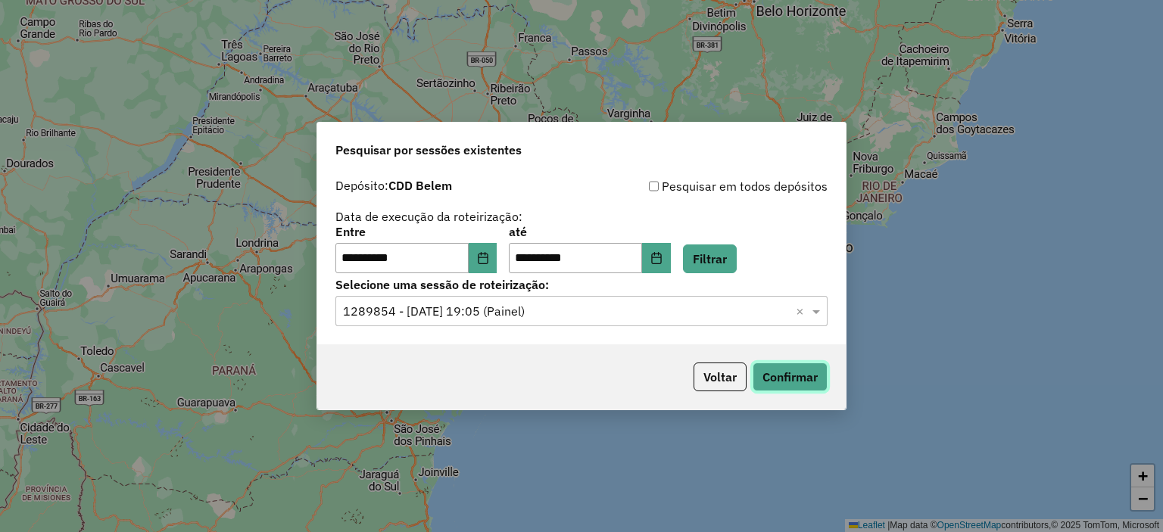
click at [763, 379] on button "Confirmar" at bounding box center [790, 377] width 75 height 29
click at [488, 293] on label "Selecione uma sessão de roteirização:" at bounding box center [581, 285] width 492 height 18
click at [491, 323] on div "Selecione uma sessão × 1289854 - 07/10/2025 19:05 (Painel) ×" at bounding box center [581, 311] width 492 height 30
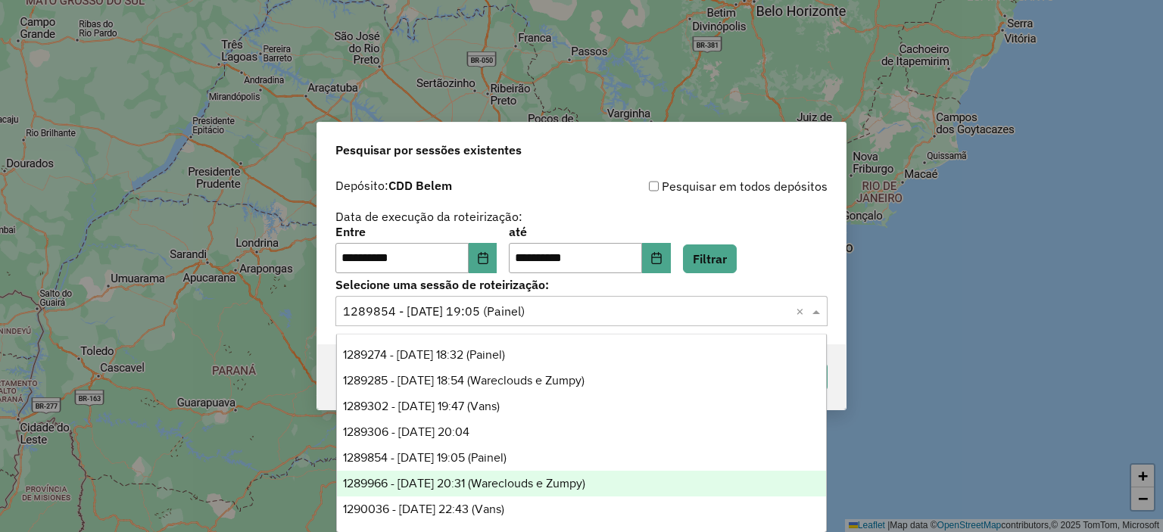
click at [545, 481] on span "1289966 - 07/10/2025 20:31 (Wareclouds e Zumpy)" at bounding box center [464, 483] width 242 height 13
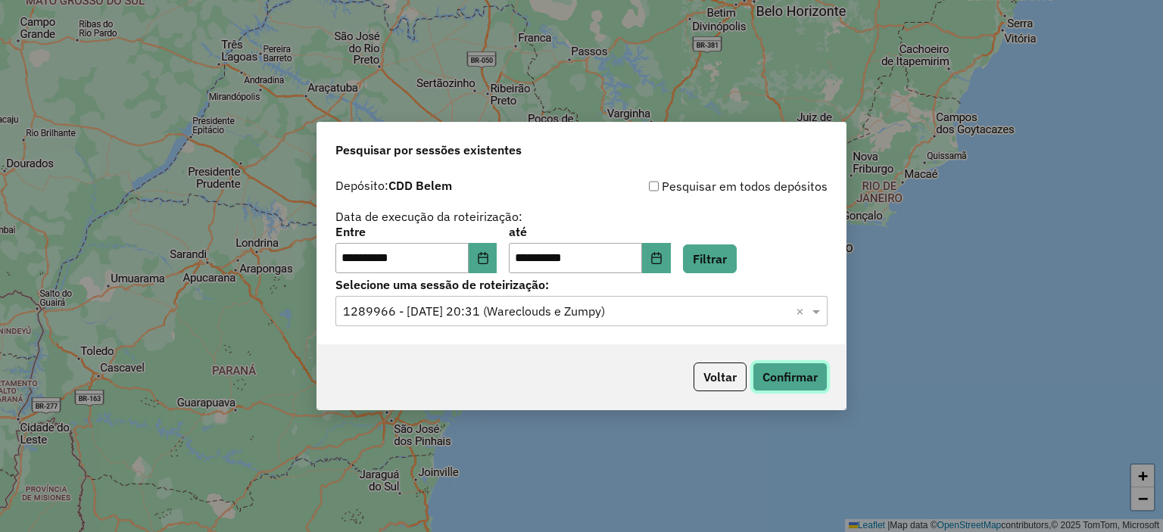
click at [789, 382] on button "Confirmar" at bounding box center [790, 377] width 75 height 29
click at [564, 325] on div "Selecione uma sessão × 1289966 - 07/10/2025 20:31 (Wareclouds e Zumpy) ×" at bounding box center [581, 311] width 492 height 30
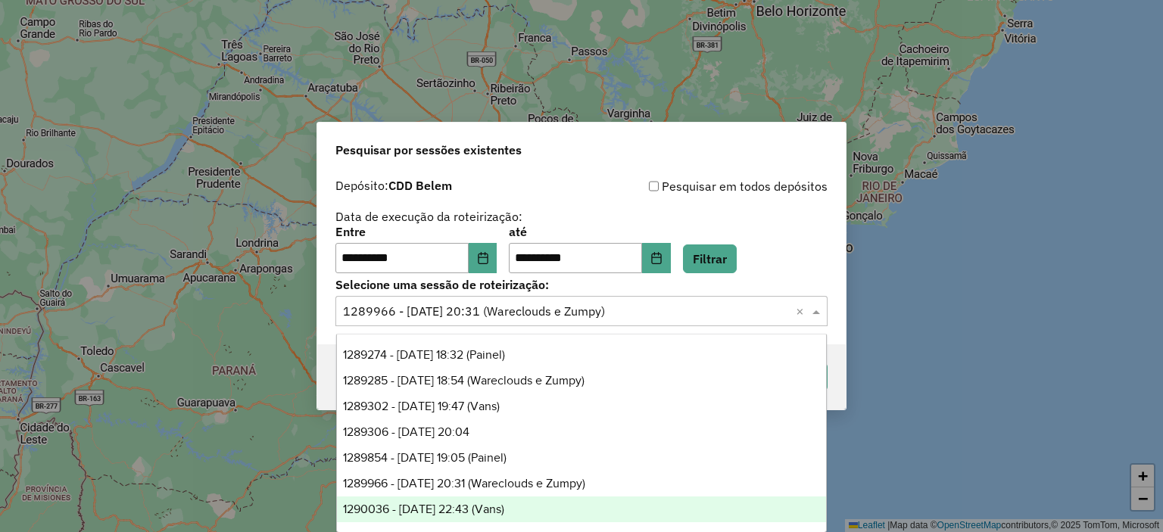
click at [537, 506] on div "1290036 - 07/10/2025 22:43 (Vans)" at bounding box center [582, 510] width 490 height 26
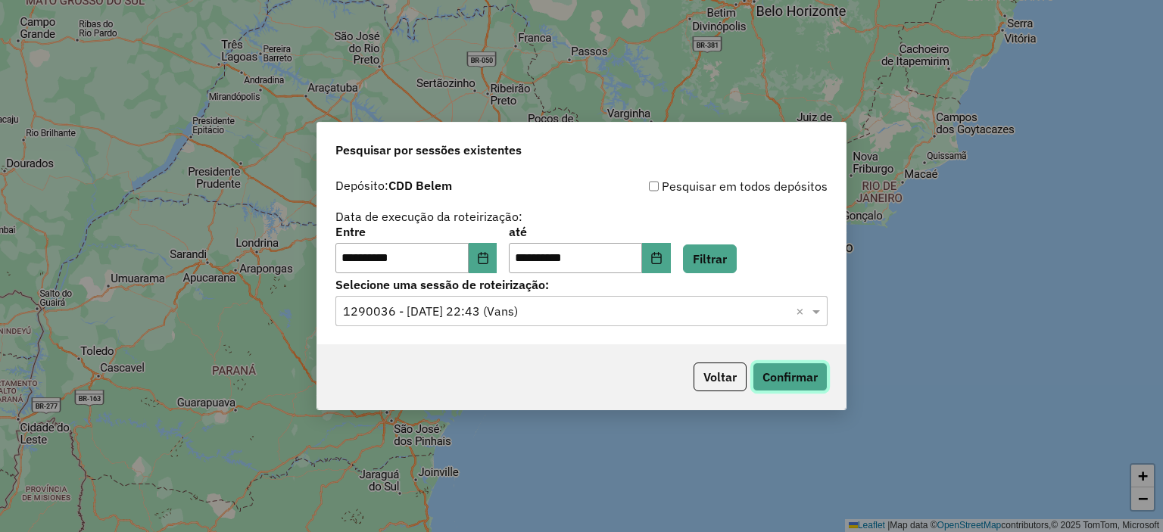
click at [787, 366] on button "Confirmar" at bounding box center [790, 377] width 75 height 29
click at [606, 298] on div "Selecione uma sessão × 1290036 - 07/10/2025 22:43 (Vans) ×" at bounding box center [581, 311] width 492 height 30
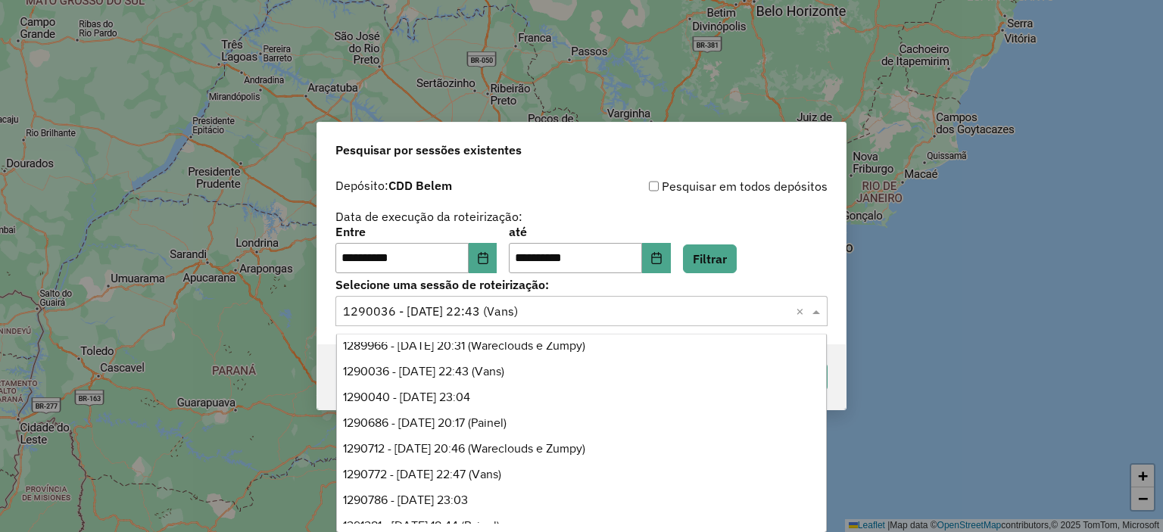
scroll to position [151, 0]
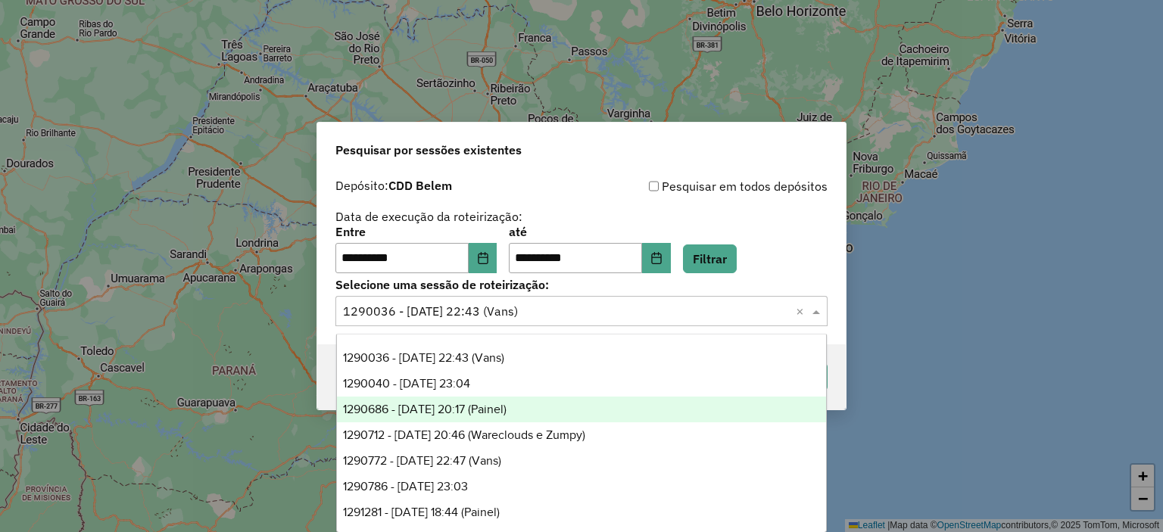
click at [478, 414] on span "1290686 - 08/10/2025 20:17 (Painel)" at bounding box center [425, 409] width 164 height 13
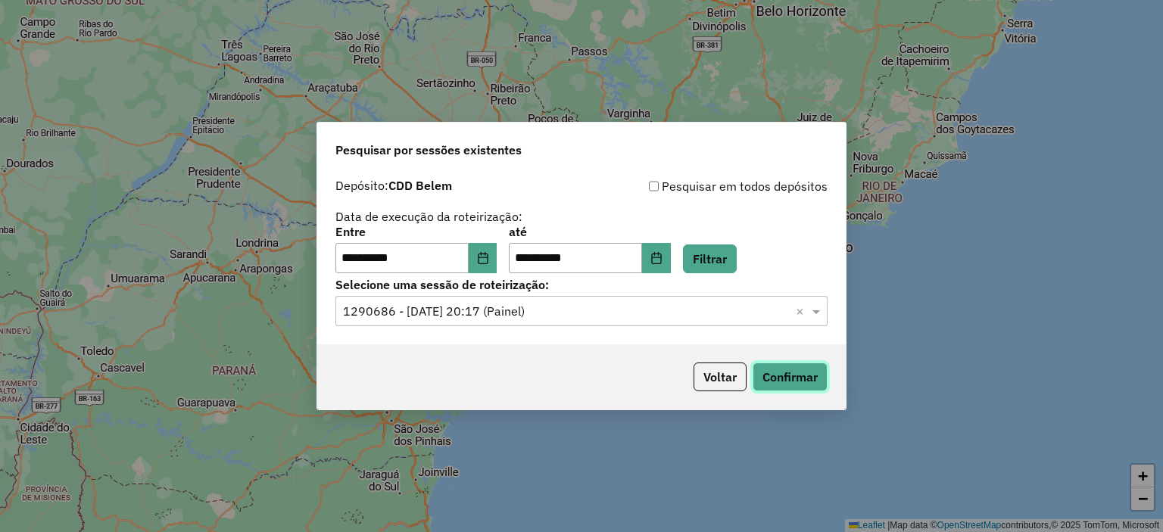
click at [783, 382] on button "Confirmar" at bounding box center [790, 377] width 75 height 29
click at [548, 327] on div "**********" at bounding box center [581, 257] width 528 height 173
click at [530, 308] on input "text" at bounding box center [566, 312] width 447 height 18
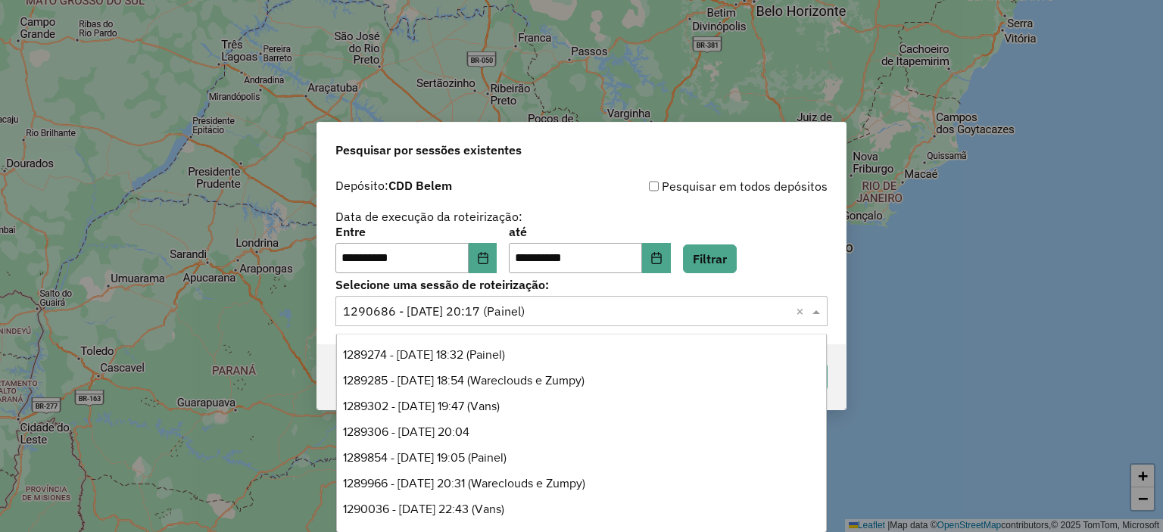
scroll to position [206, 0]
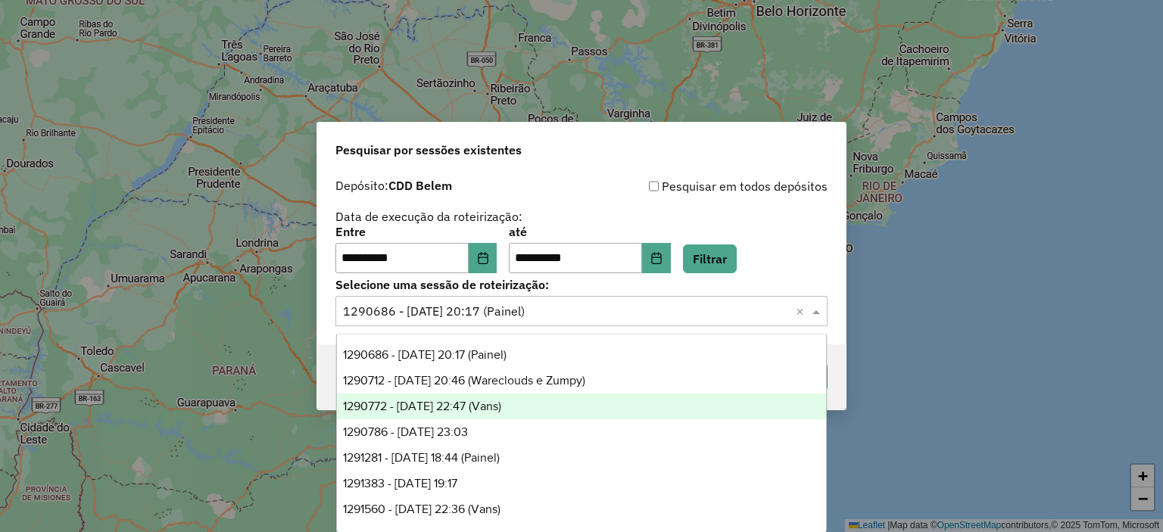
click at [501, 409] on span "1290772 - 08/10/2025 22:47 (Vans)" at bounding box center [422, 406] width 158 height 13
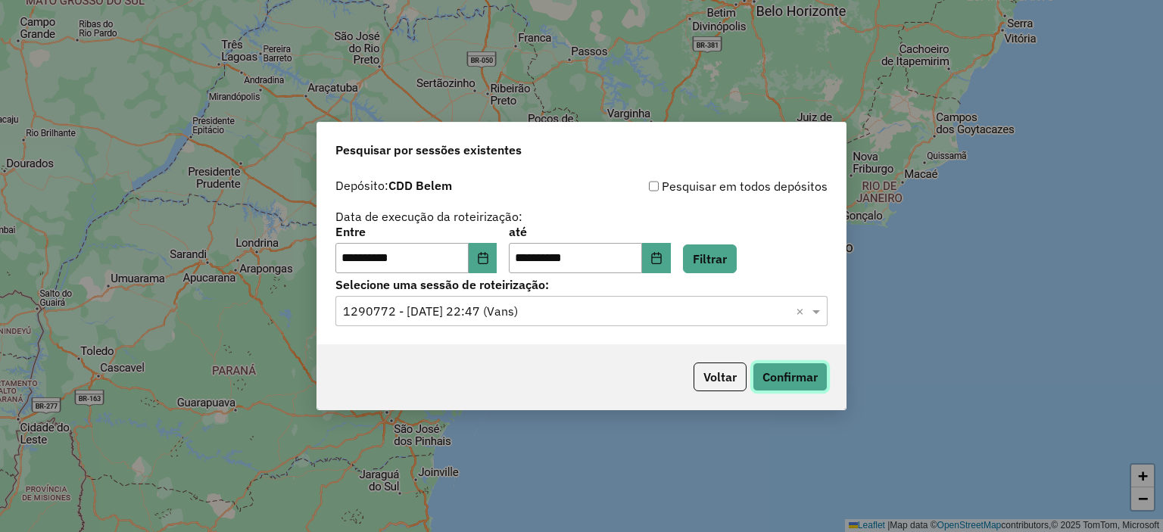
click at [815, 369] on button "Confirmar" at bounding box center [790, 377] width 75 height 29
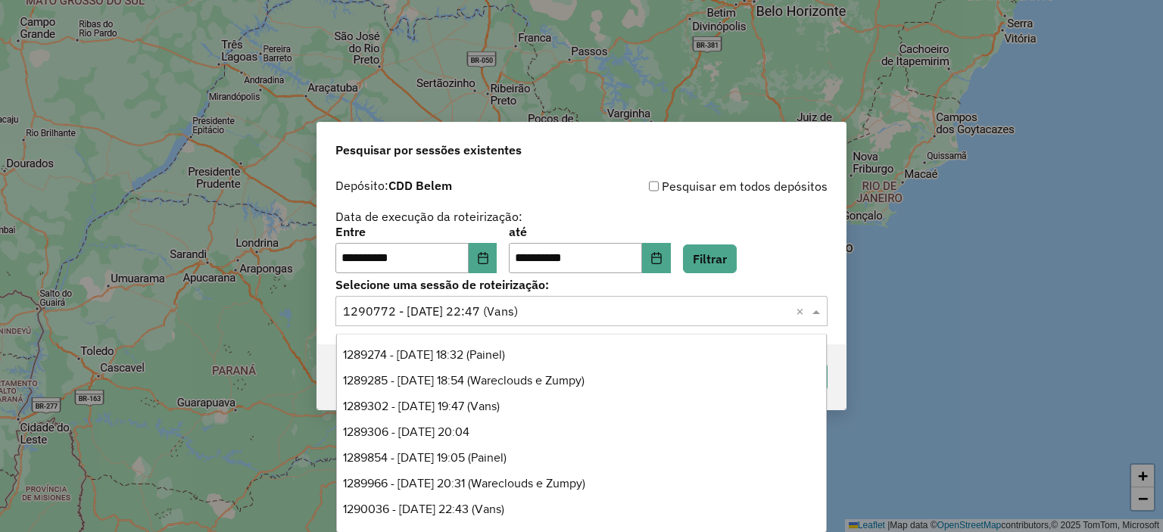
click at [510, 310] on input "text" at bounding box center [566, 312] width 447 height 18
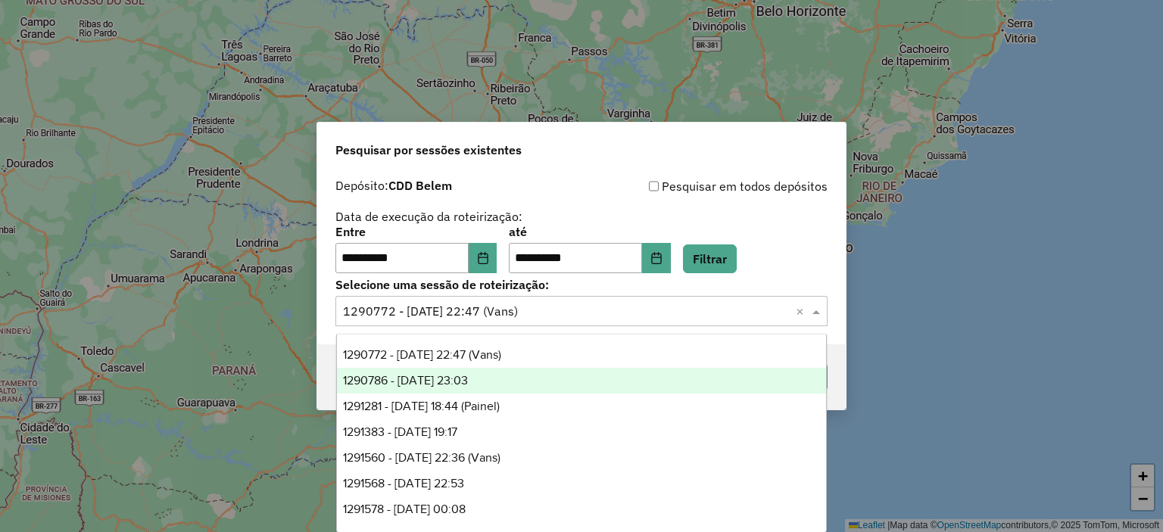
click at [468, 379] on span "1290786 - 08/10/2025 23:03" at bounding box center [405, 380] width 125 height 13
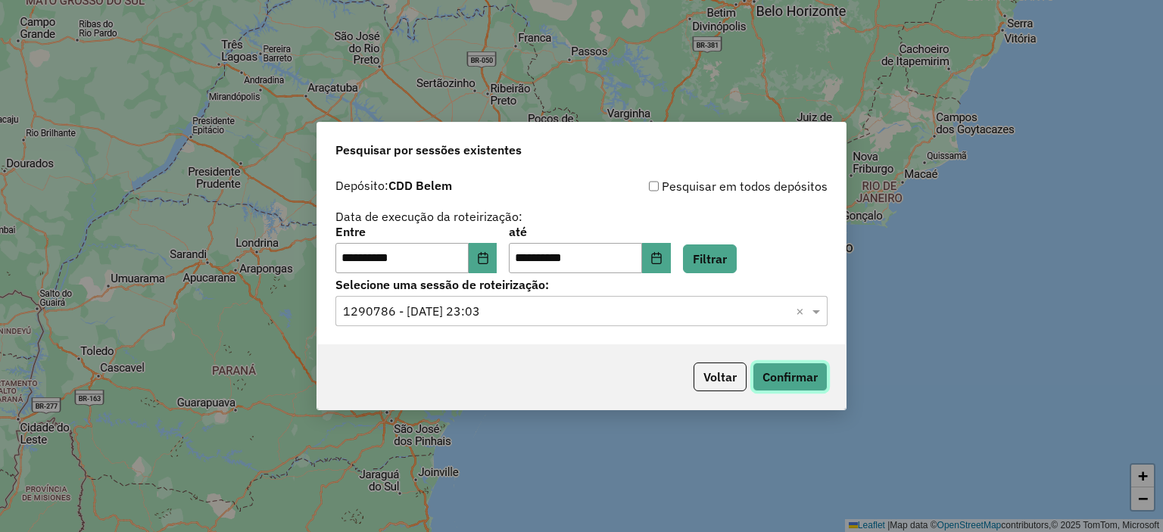
click at [786, 382] on button "Confirmar" at bounding box center [790, 377] width 75 height 29
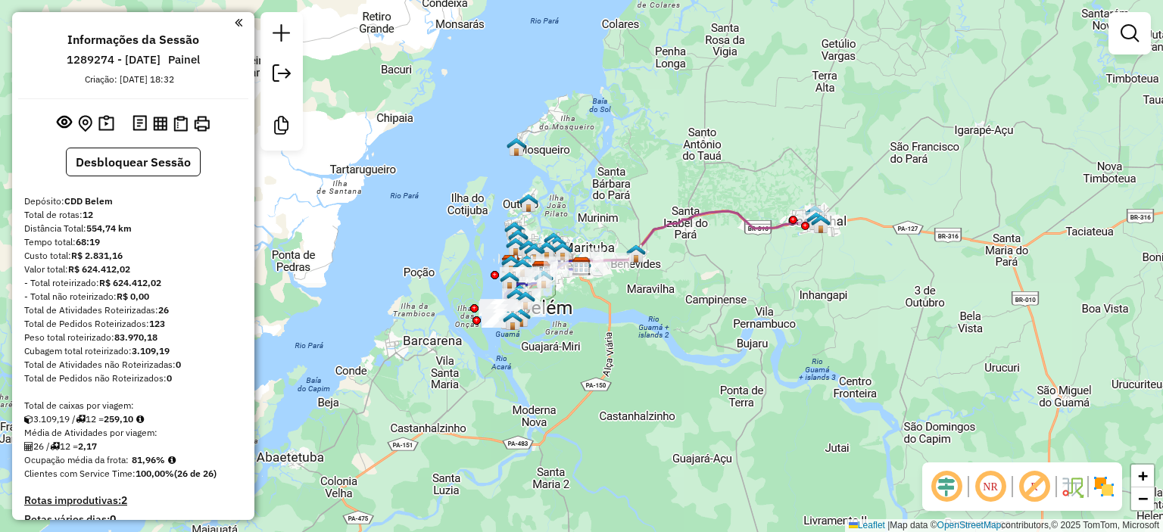
click at [1111, 488] on img at bounding box center [1104, 487] width 24 height 24
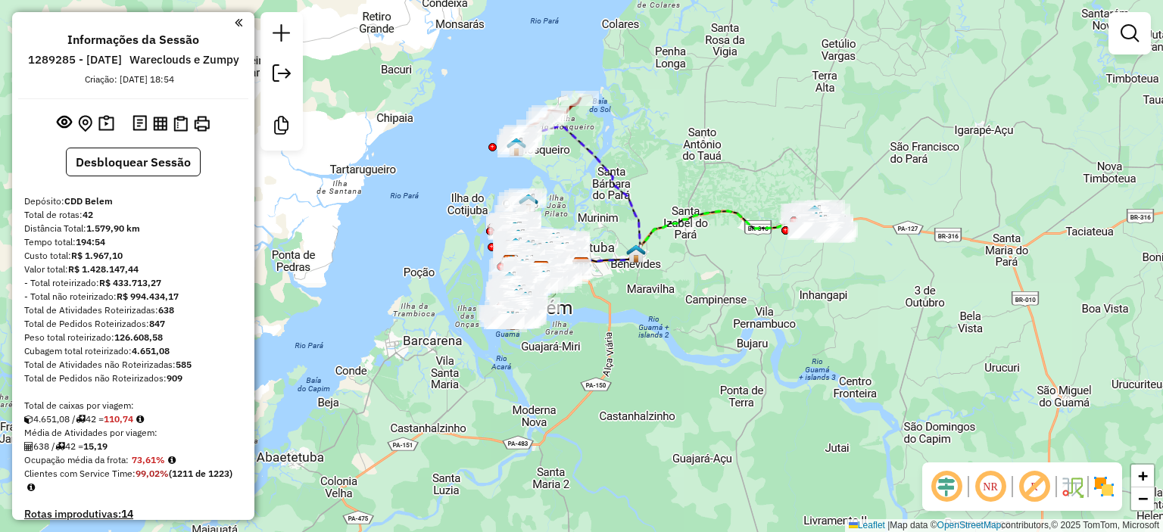
click at [1104, 494] on img at bounding box center [1104, 487] width 24 height 24
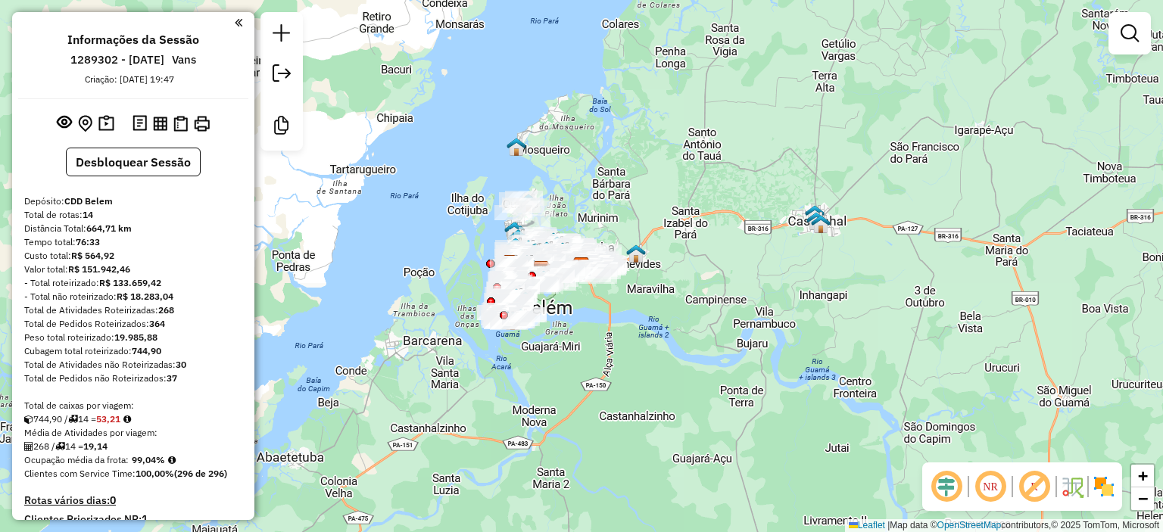
click at [1106, 486] on img at bounding box center [1104, 487] width 24 height 24
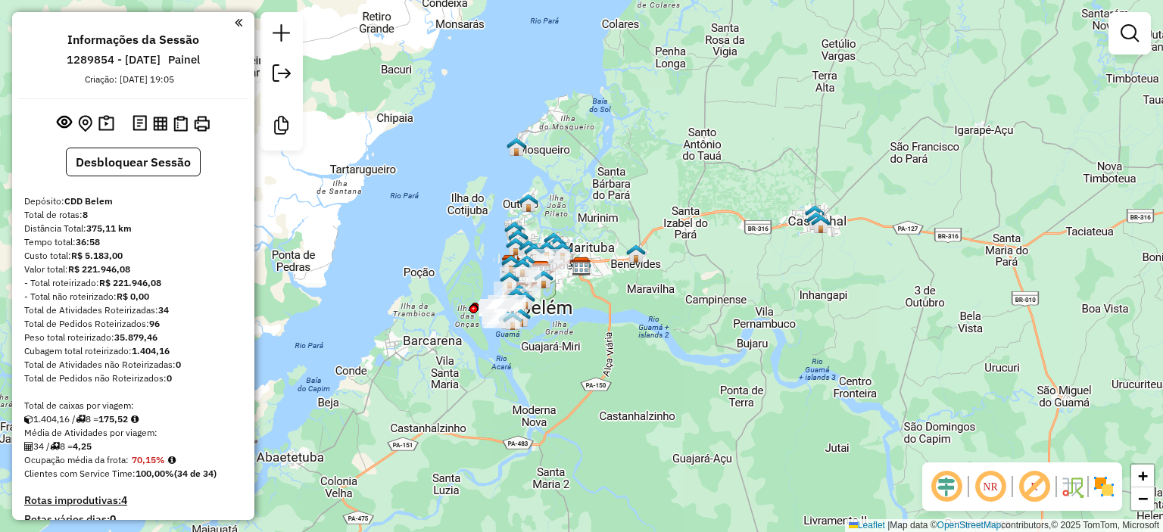
click at [1096, 501] on div "NR R" at bounding box center [1022, 487] width 200 height 48
click at [1102, 496] on img at bounding box center [1104, 487] width 24 height 24
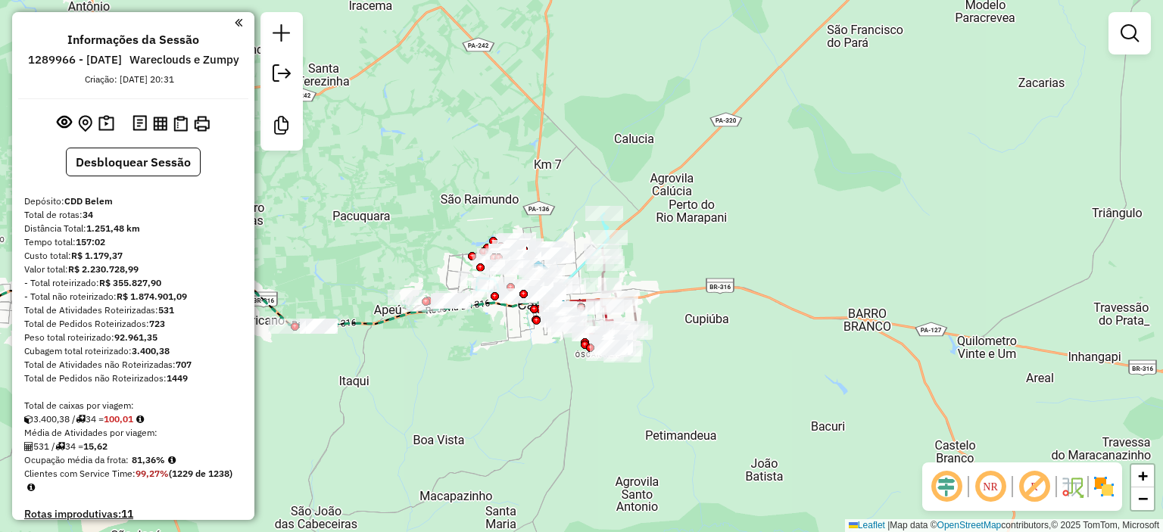
click at [1110, 484] on img at bounding box center [1104, 487] width 24 height 24
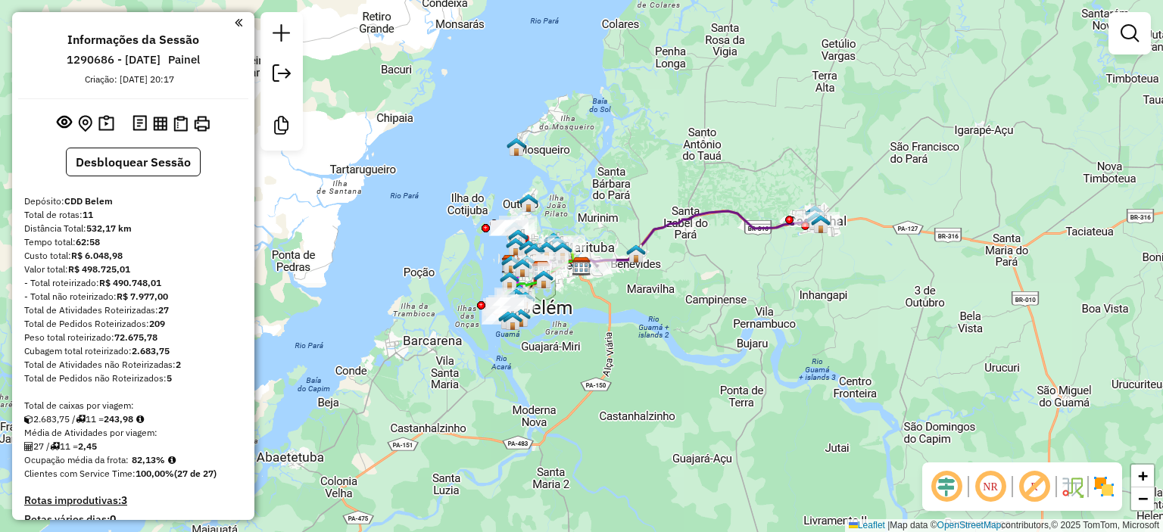
click at [1114, 483] on img at bounding box center [1104, 487] width 24 height 24
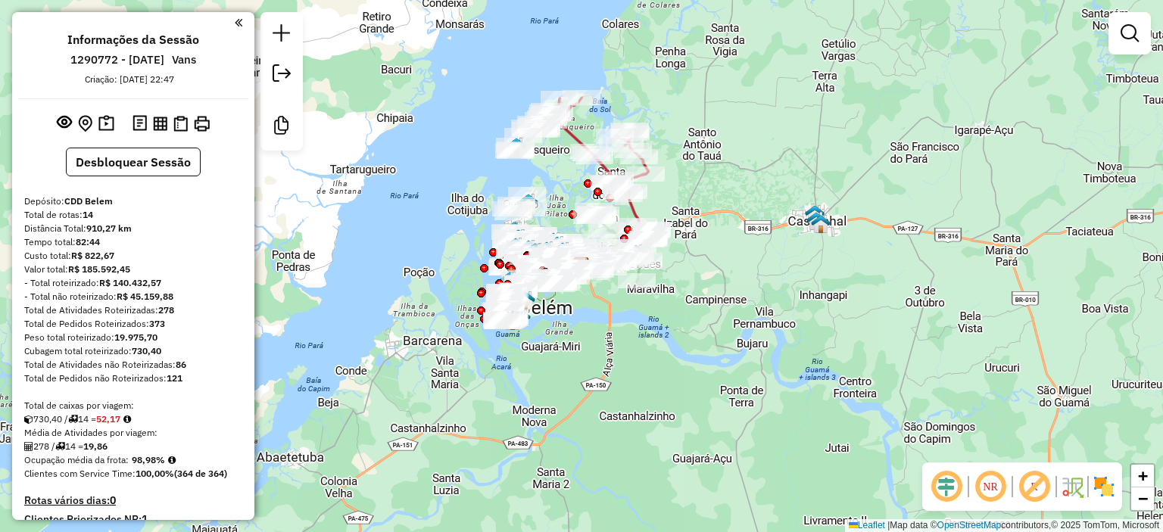
click at [1115, 485] on img at bounding box center [1104, 487] width 24 height 24
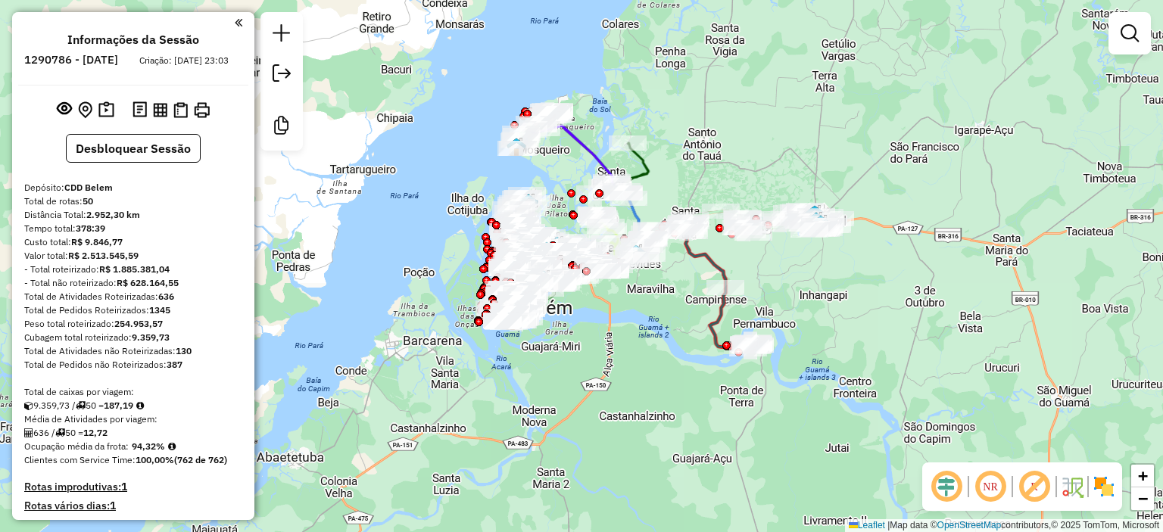
click at [1108, 478] on img at bounding box center [1104, 487] width 24 height 24
